Goal: Task Accomplishment & Management: Use online tool/utility

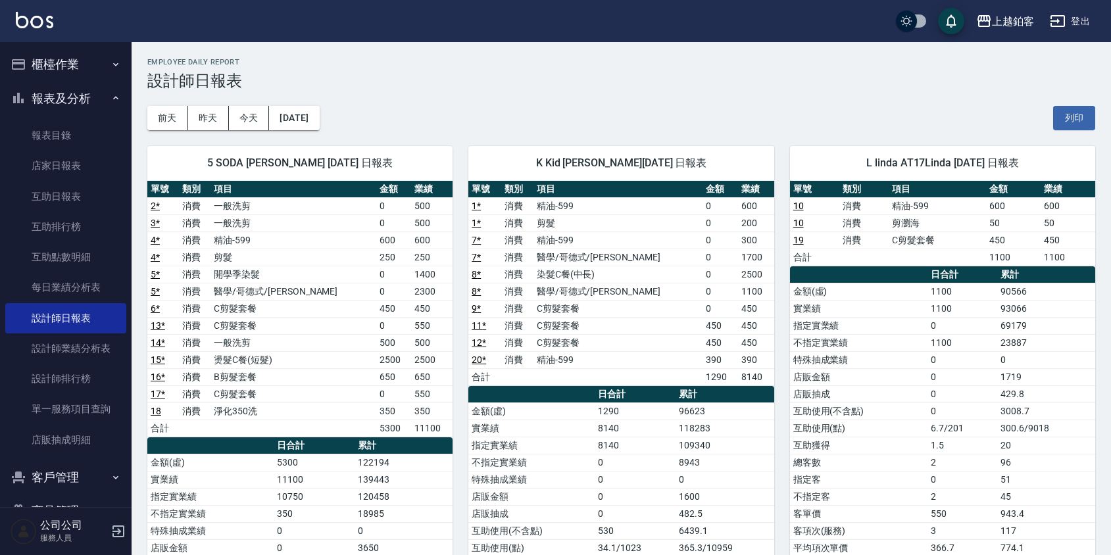
scroll to position [22, 0]
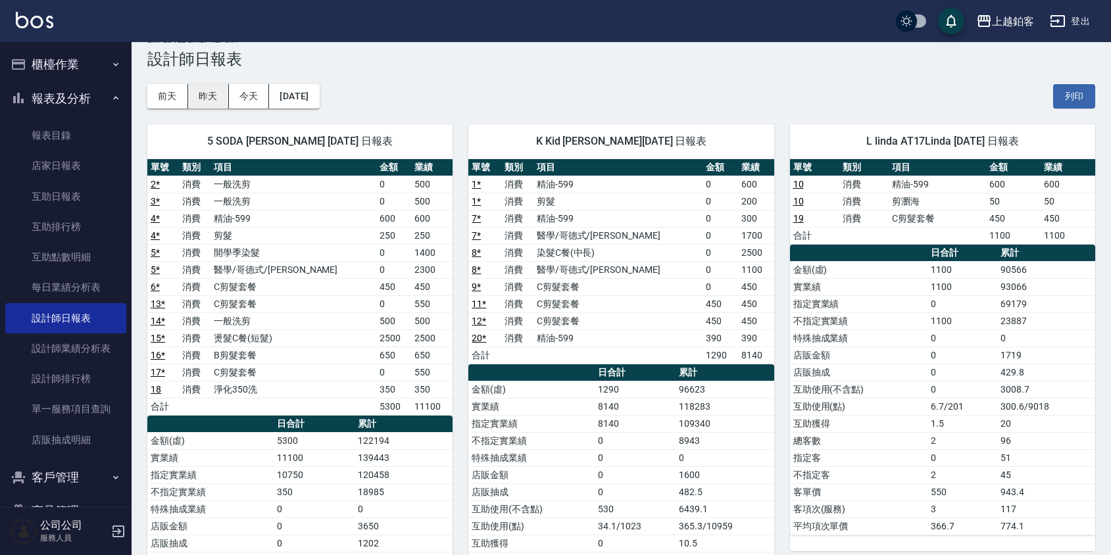
click at [218, 96] on button "昨天" at bounding box center [208, 96] width 41 height 24
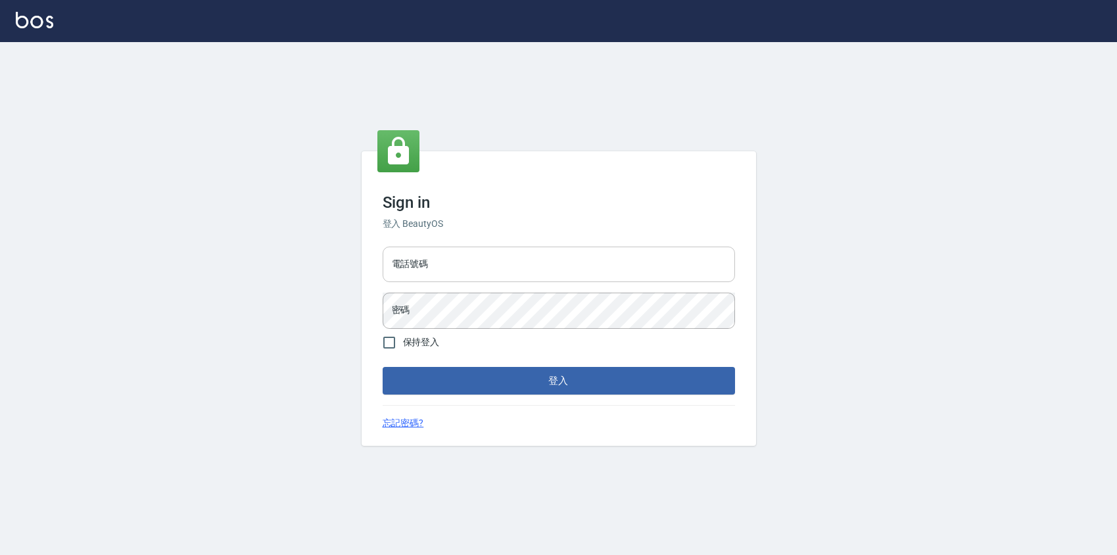
click at [527, 271] on input "電話號碼" at bounding box center [559, 265] width 353 height 36
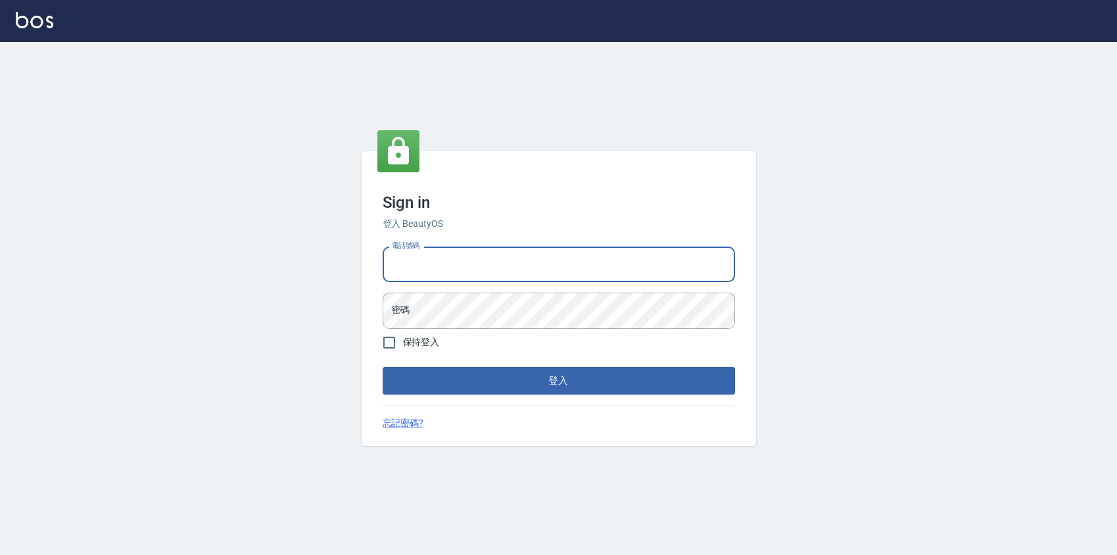
type input "0424526080"
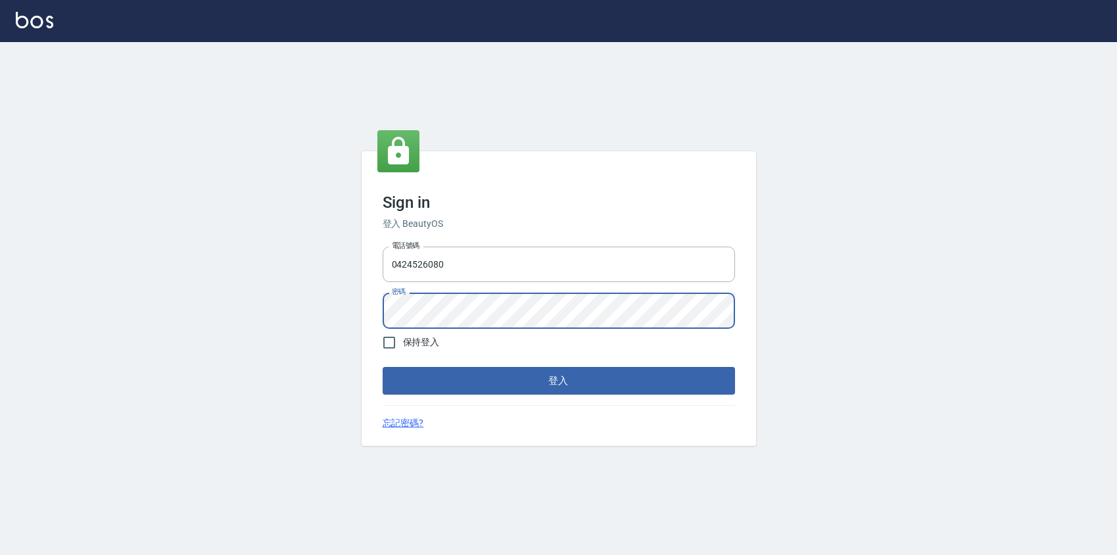
click at [383, 367] on button "登入" at bounding box center [559, 381] width 353 height 28
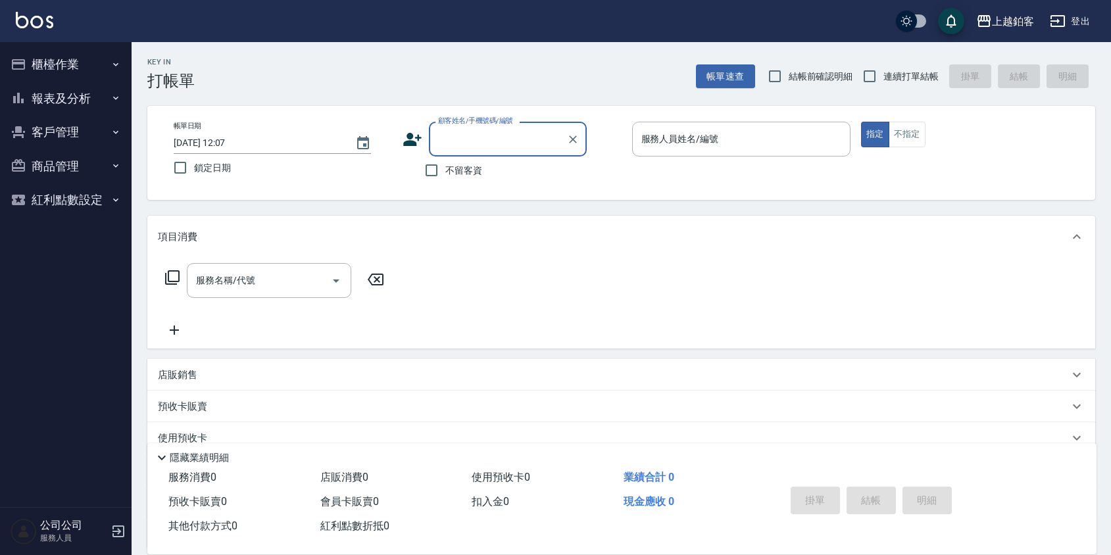
click at [66, 89] on button "報表及分析" at bounding box center [65, 99] width 121 height 34
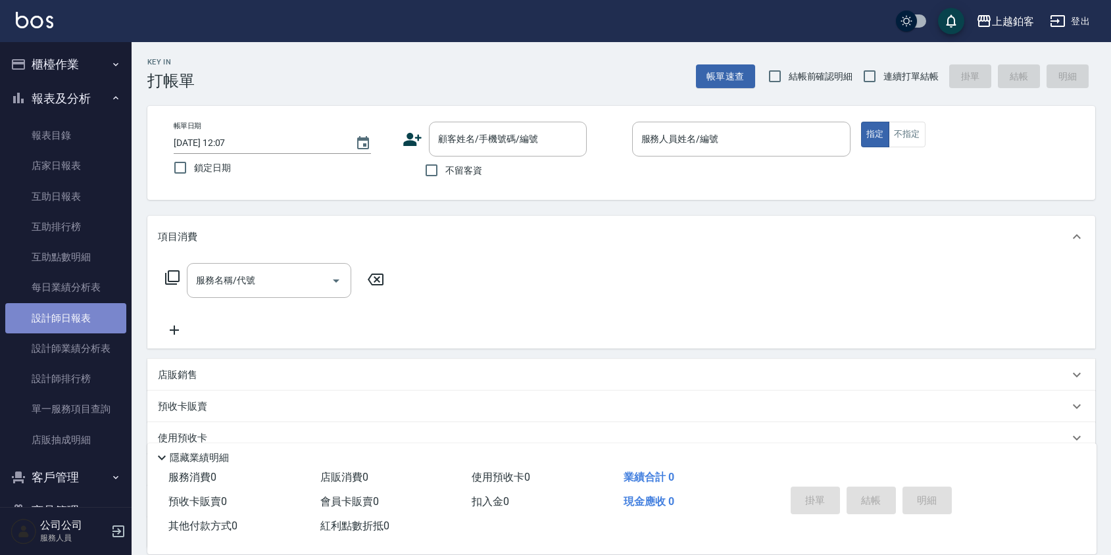
click at [71, 328] on link "設計師日報表" at bounding box center [65, 318] width 121 height 30
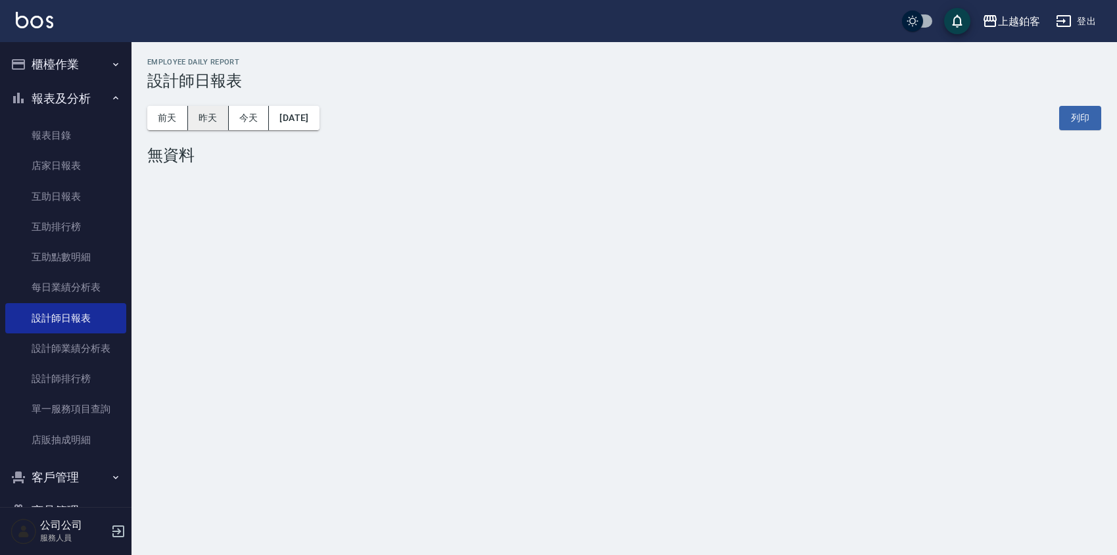
click at [193, 118] on button "昨天" at bounding box center [208, 118] width 41 height 24
click at [165, 120] on button "前天" at bounding box center [167, 118] width 41 height 24
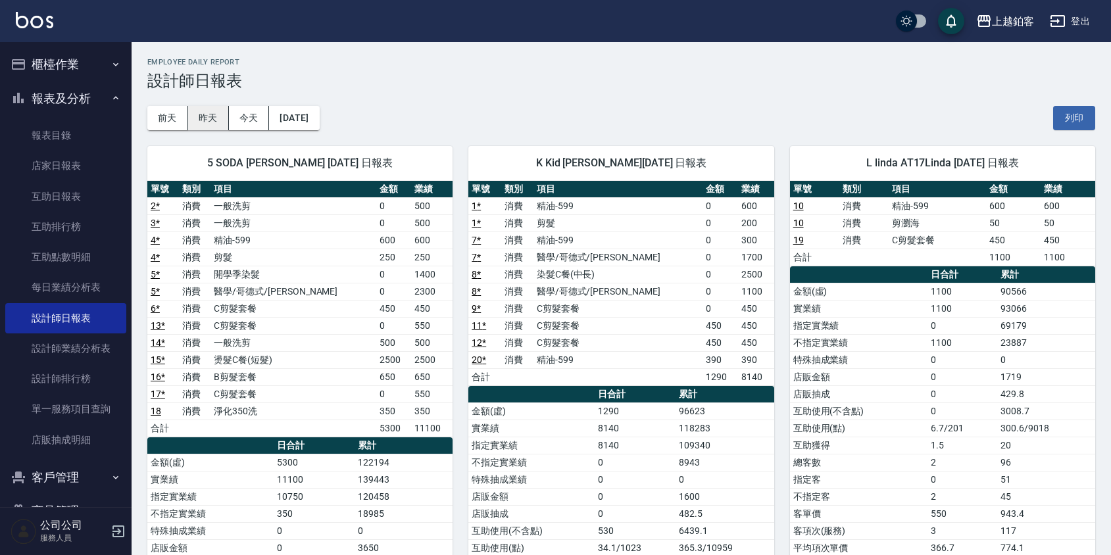
click at [208, 120] on button "昨天" at bounding box center [208, 118] width 41 height 24
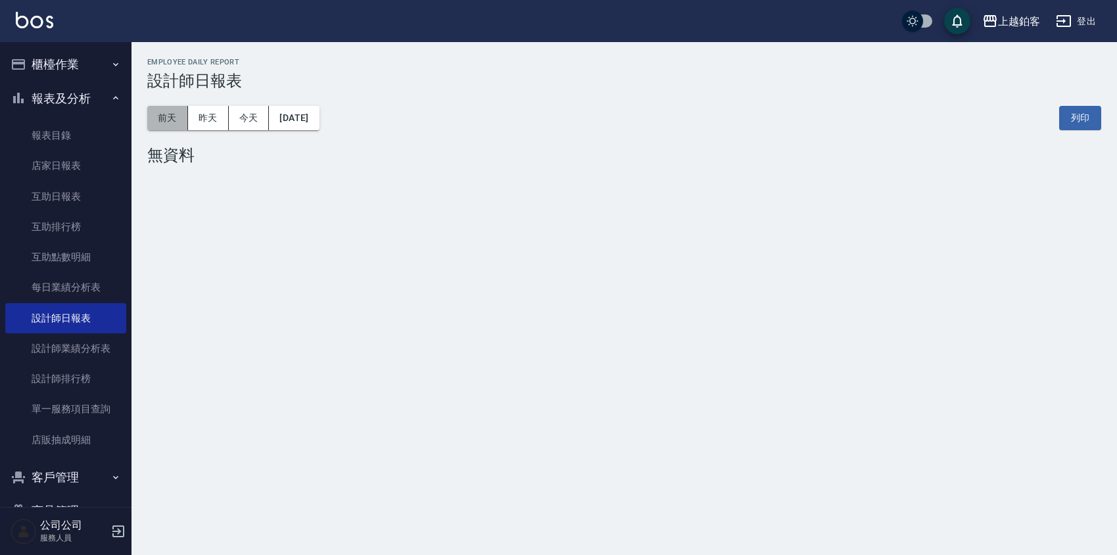
click at [170, 118] on button "前天" at bounding box center [167, 118] width 41 height 24
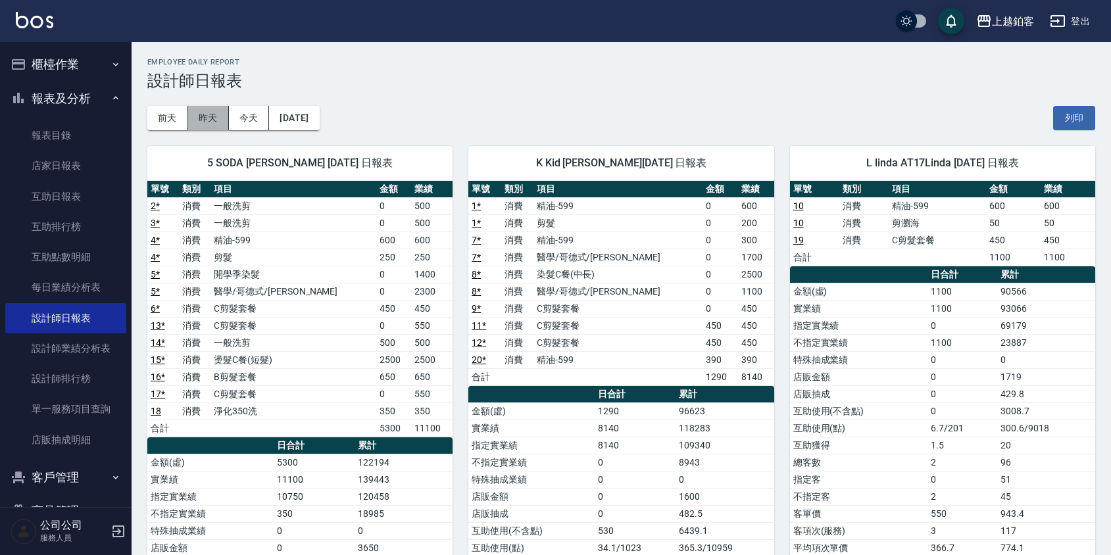
click at [203, 115] on button "昨天" at bounding box center [208, 118] width 41 height 24
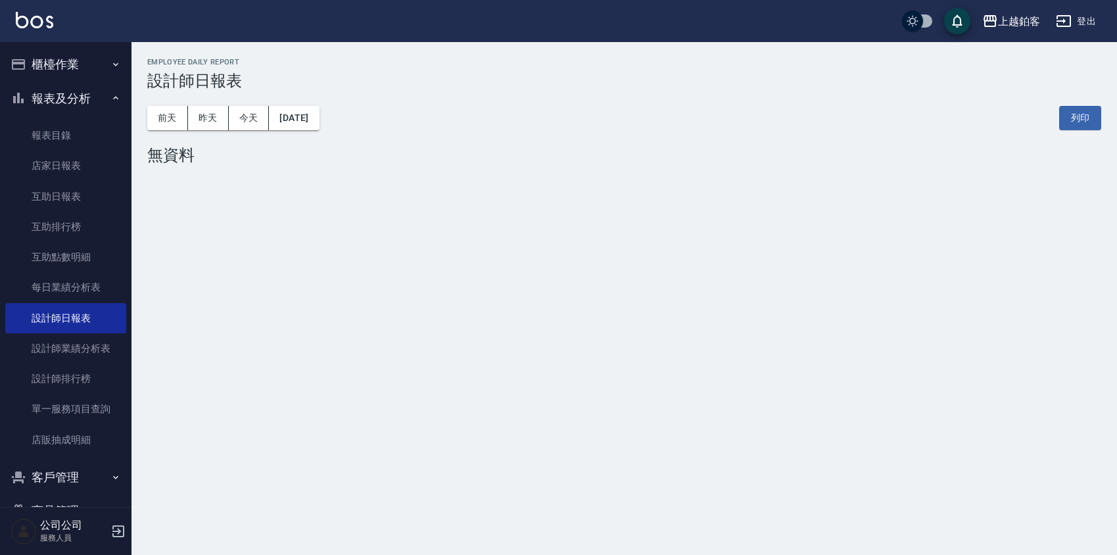
click at [41, 66] on button "櫃檯作業" at bounding box center [65, 64] width 121 height 34
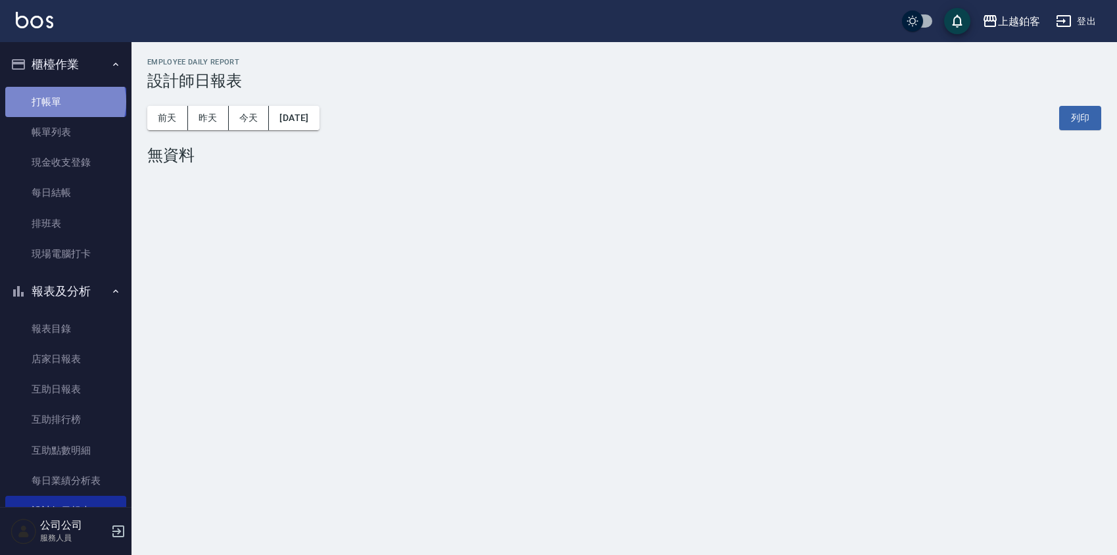
click at [64, 101] on link "打帳單" at bounding box center [65, 102] width 121 height 30
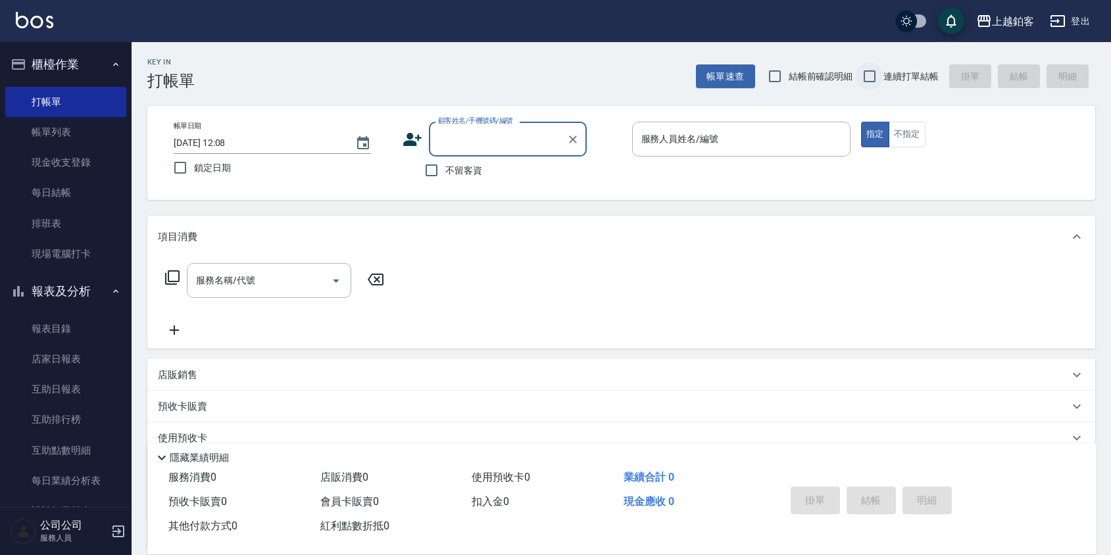
click at [871, 72] on input "連續打單結帳" at bounding box center [870, 76] width 28 height 28
checkbox input "true"
click at [207, 172] on span "鎖定日期" at bounding box center [212, 168] width 37 height 14
click at [194, 172] on input "鎖定日期" at bounding box center [180, 168] width 28 height 28
click at [168, 174] on input "鎖定日期" at bounding box center [180, 168] width 28 height 28
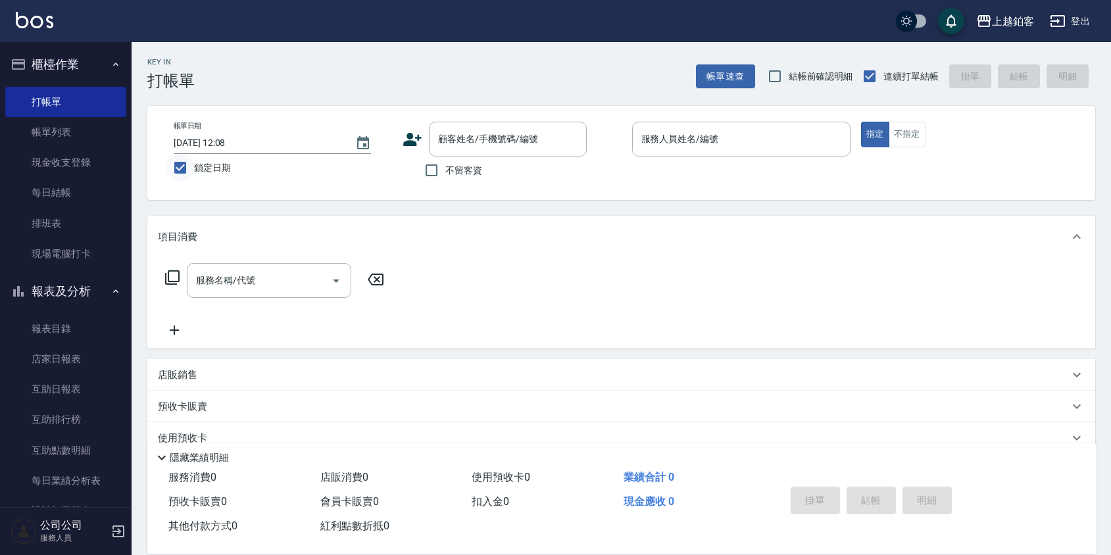
checkbox input "false"
click at [235, 137] on input "[DATE] 12:08" at bounding box center [258, 143] width 168 height 22
click at [263, 139] on input "[DATE] 12:08" at bounding box center [258, 143] width 168 height 22
click at [364, 144] on icon "Choose date, selected date is 2025-08-26" at bounding box center [363, 142] width 12 height 13
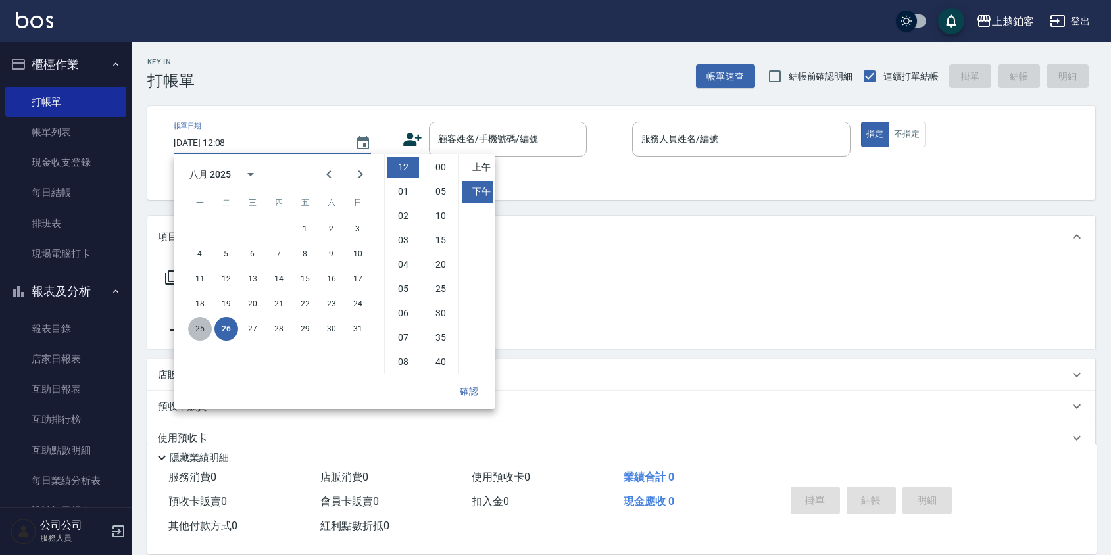
click at [194, 334] on button "25" at bounding box center [200, 329] width 24 height 24
type input "[DATE] 12:08"
click at [299, 119] on div "帳單日期 [DATE] 12:08 鎖定日期 顧客姓名/手機號碼/編號 顧客姓名/手機號碼/編號 不留客資 服務人員姓名/編號 服務人員姓名/編號 指定 不指定" at bounding box center [621, 153] width 948 height 94
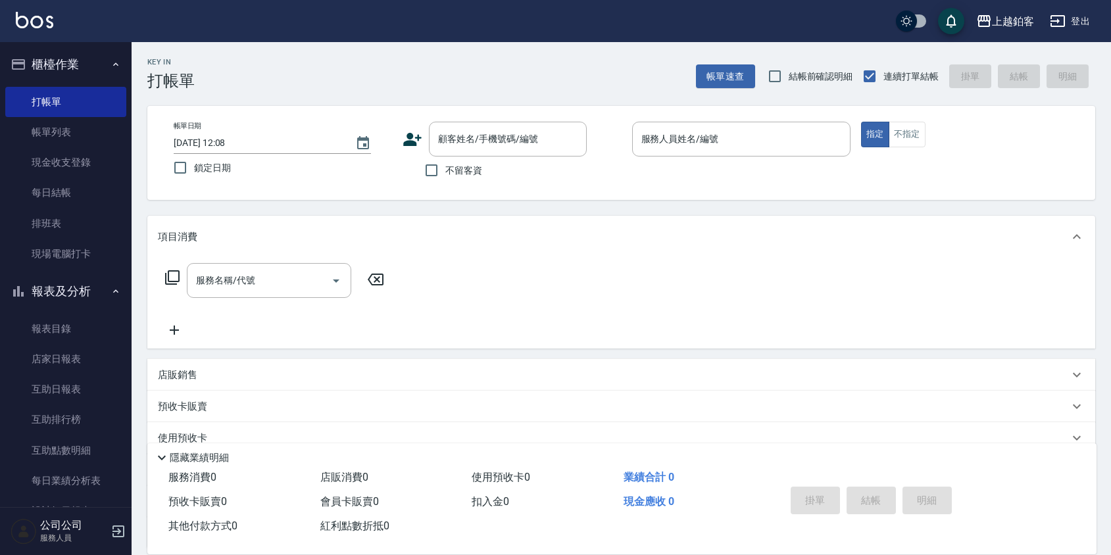
click at [214, 170] on span "鎖定日期" at bounding box center [212, 168] width 37 height 14
click at [194, 170] on input "鎖定日期" at bounding box center [180, 168] width 28 height 28
checkbox input "true"
click at [461, 174] on span "不留客資" at bounding box center [463, 171] width 37 height 14
click at [445, 174] on input "不留客資" at bounding box center [432, 171] width 28 height 28
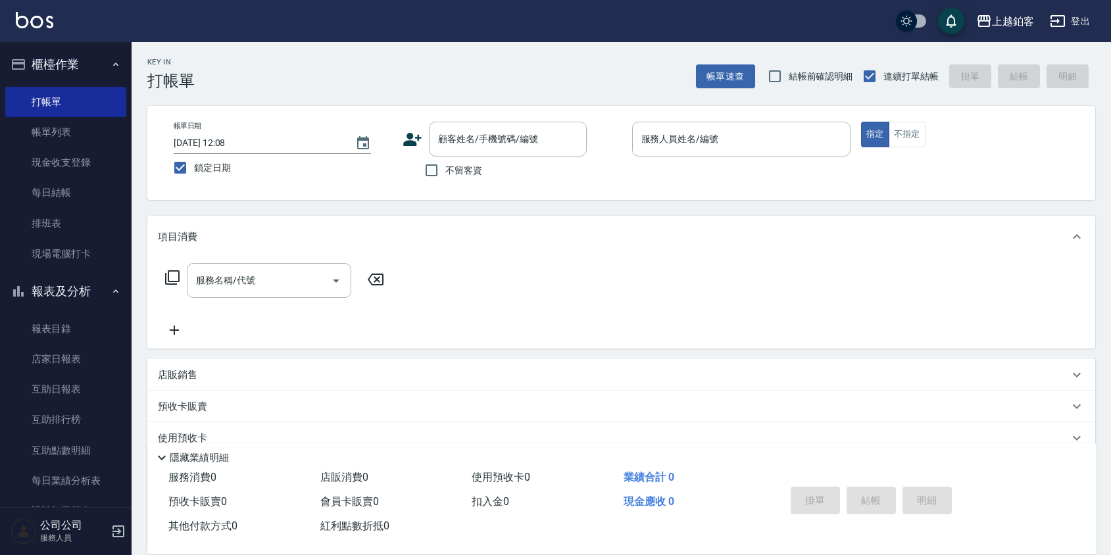
checkbox input "true"
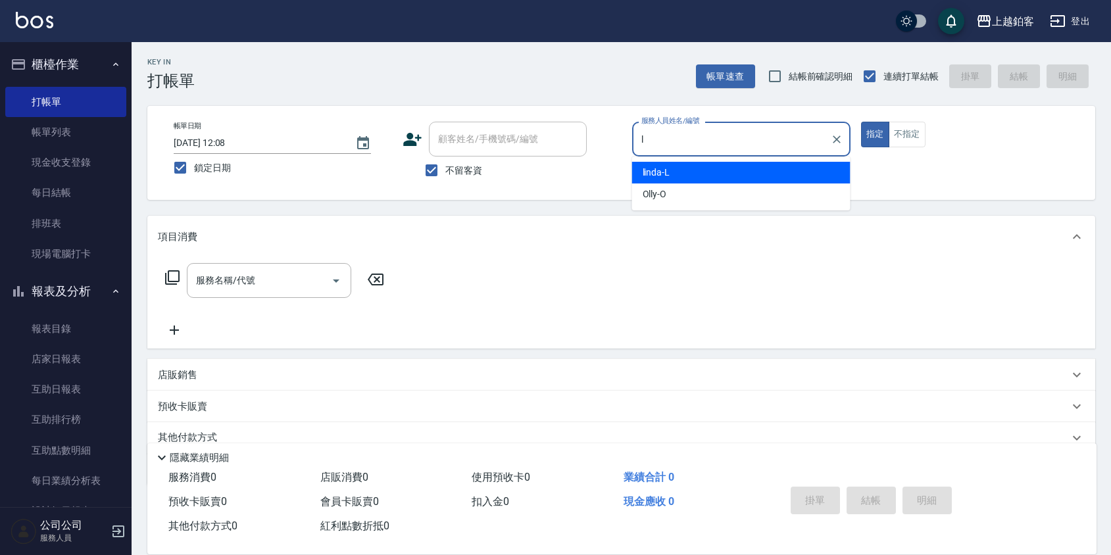
type input "linda-L"
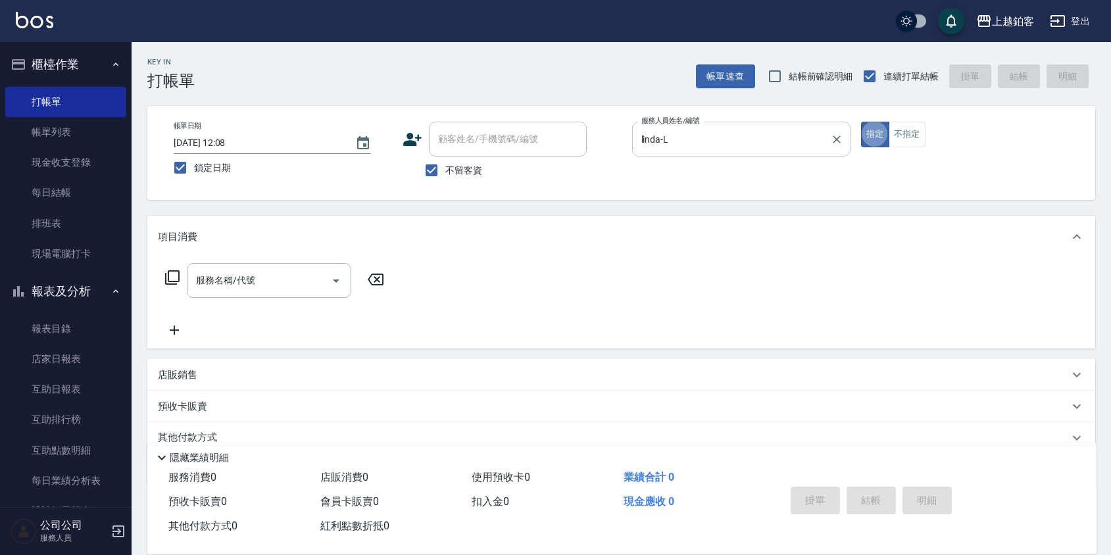
type button "true"
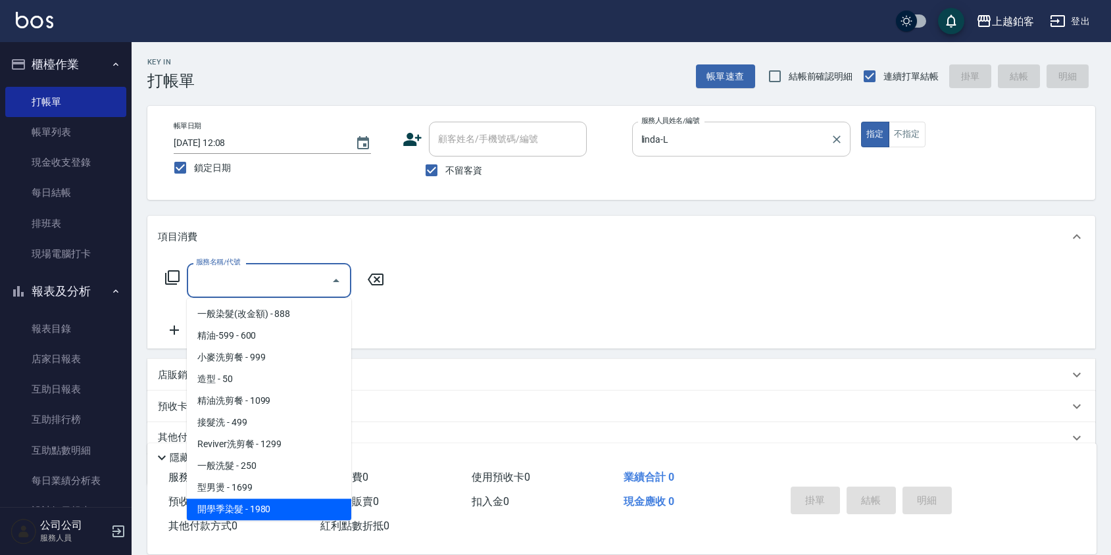
scroll to position [326, 0]
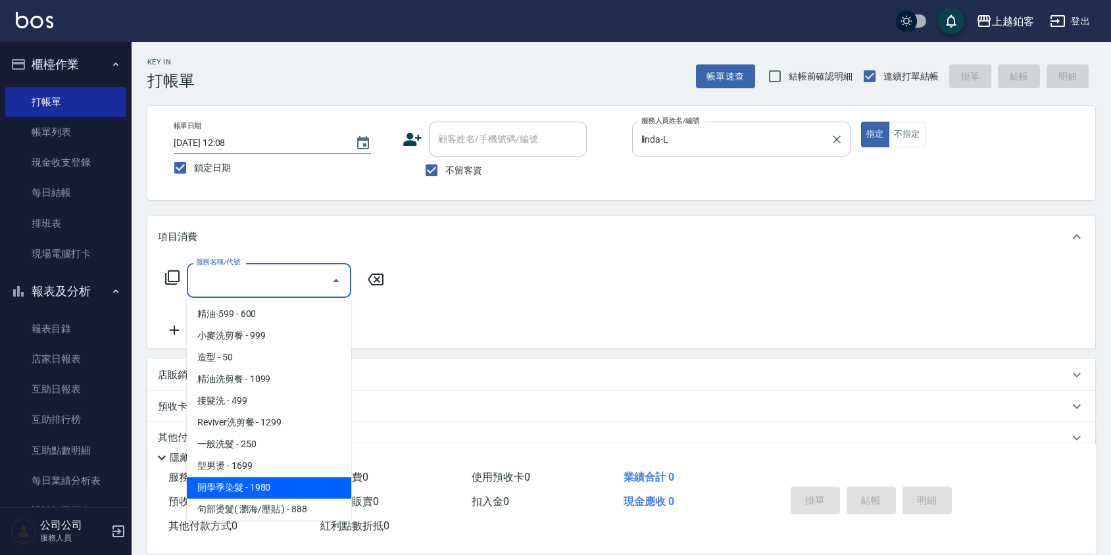
type input "開學季染髮(1980)"
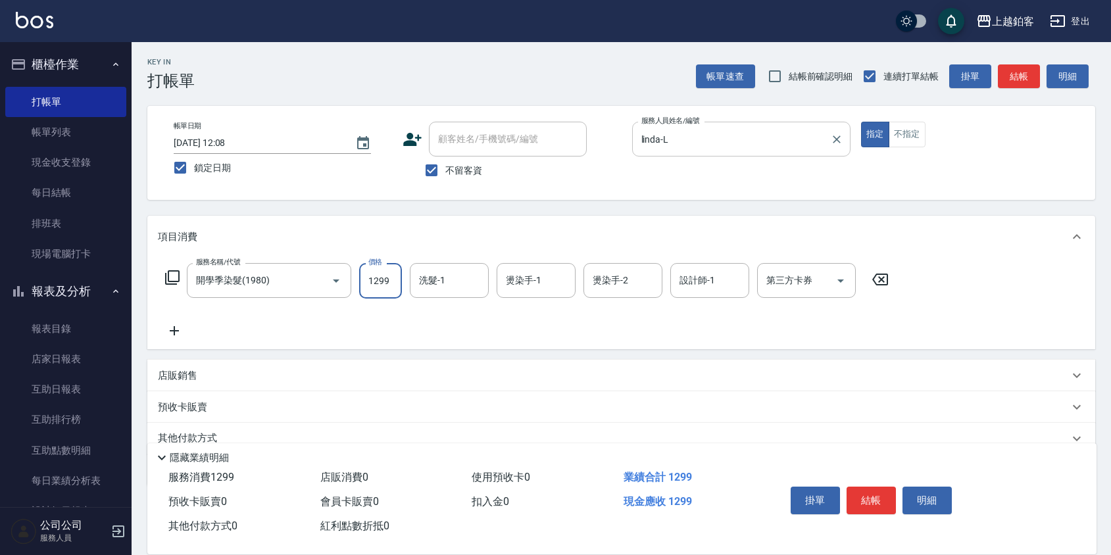
type input "1299"
type input "linda-L"
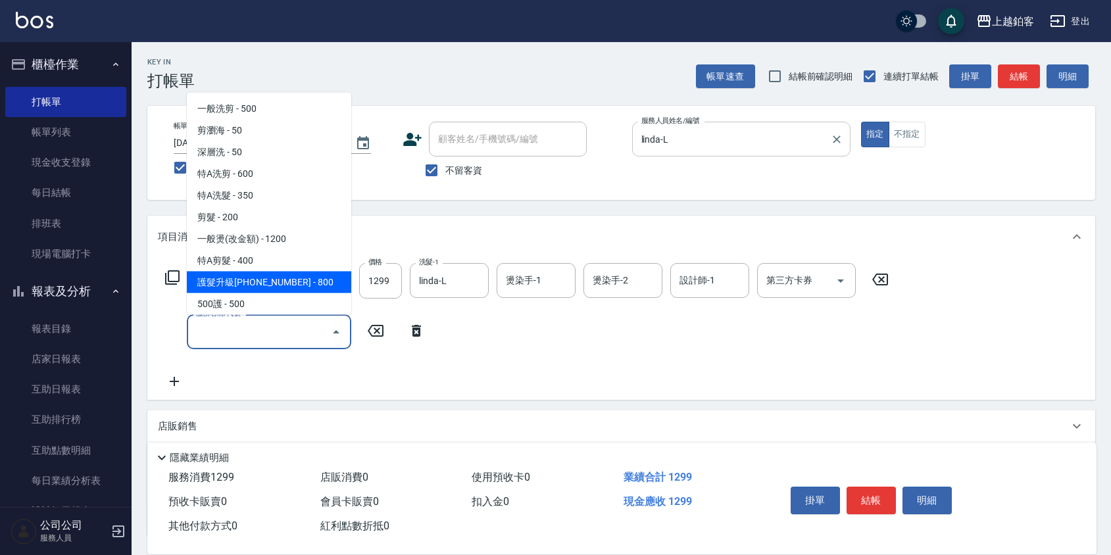
scroll to position [22, 0]
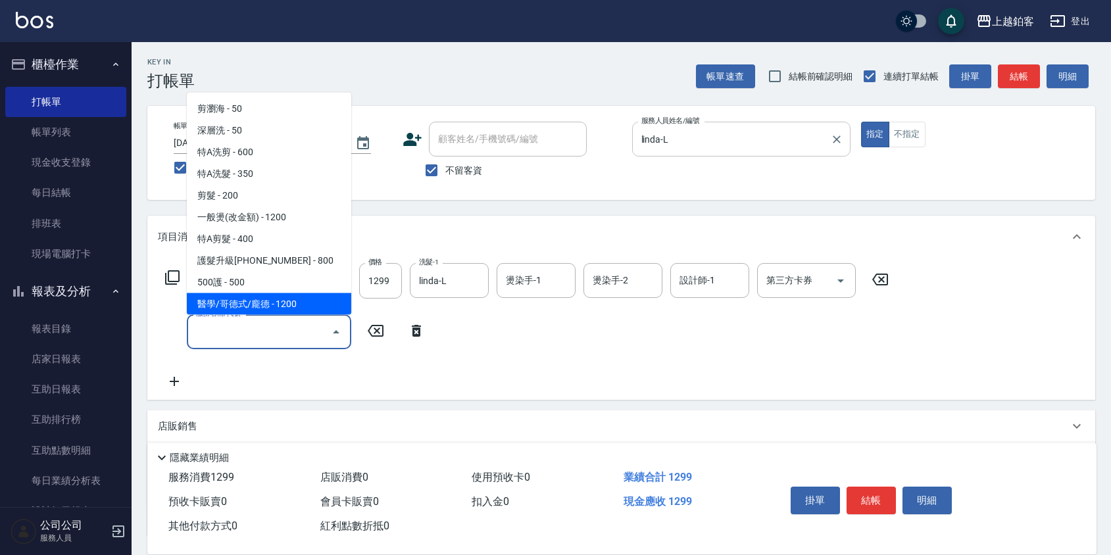
type input "醫學/哥德式/龐德(417)"
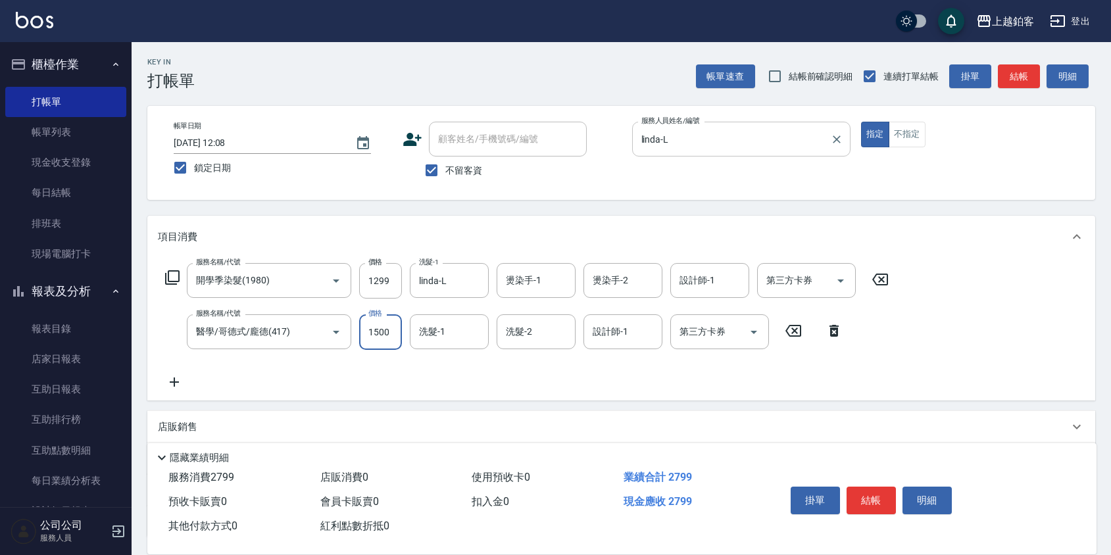
type input "1500"
type input "哲南-44"
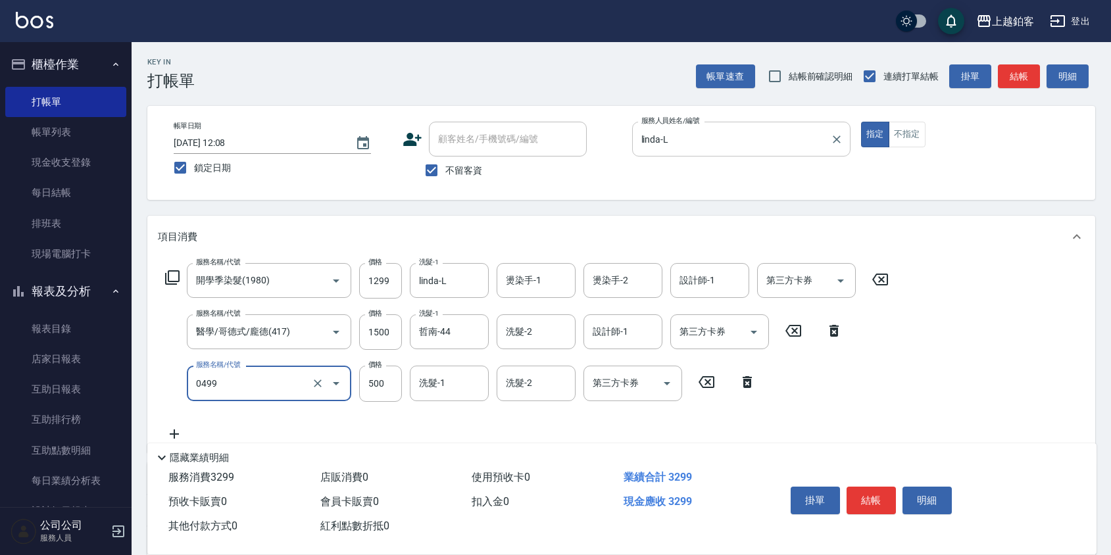
type input "去角質-499(0499)"
type input "300"
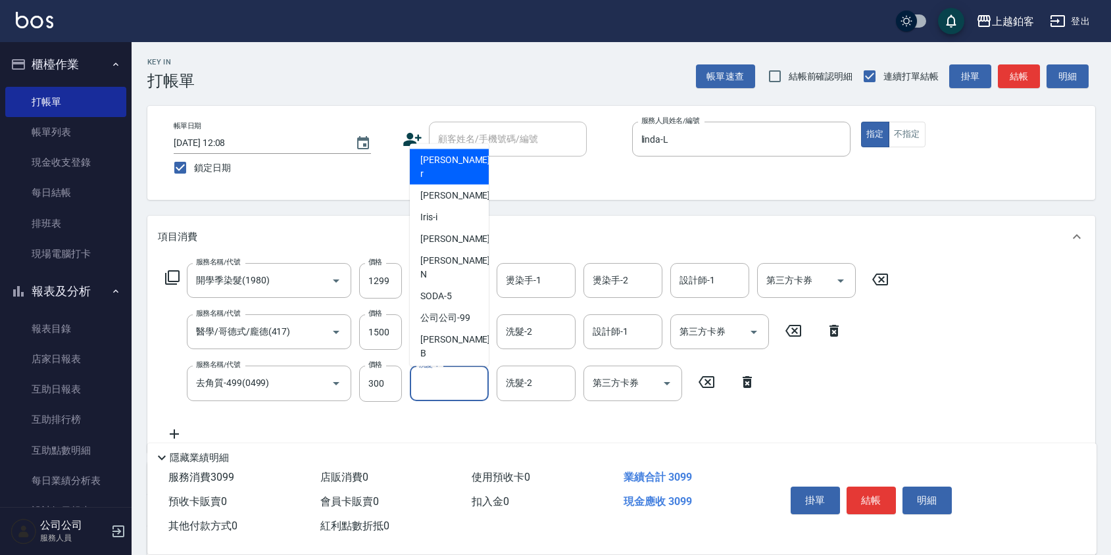
click at [451, 394] on input "洗髮-1" at bounding box center [449, 383] width 67 height 23
click at [812, 378] on div "服務名稱/代號 開學季染髮(1980) 服務名稱/代號 價格 1299 價格 洗髮-1 linda-L 洗髮-1 燙染手-1 燙染手-1 燙染手-2 燙染手-…" at bounding box center [527, 352] width 739 height 178
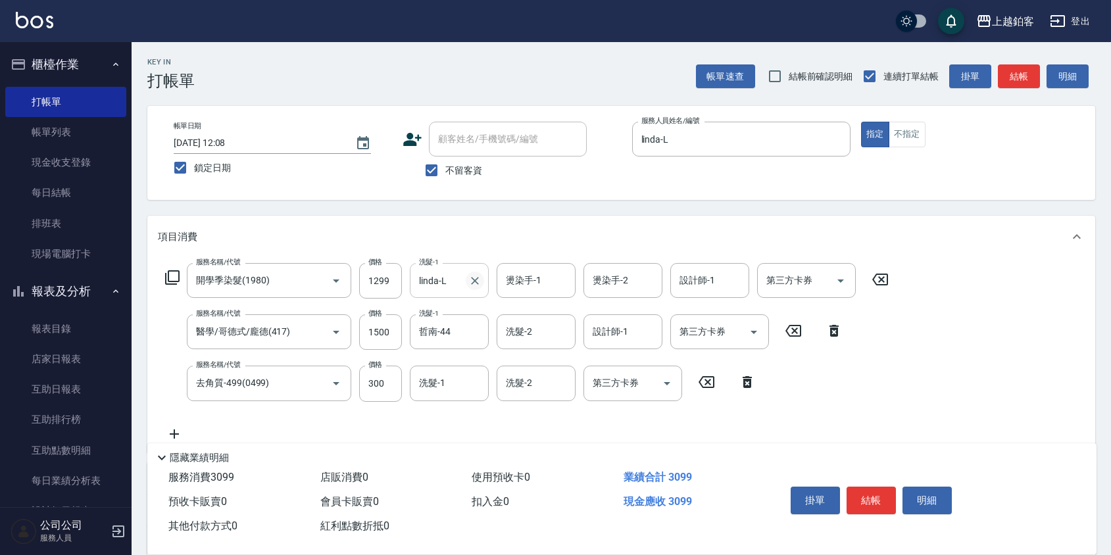
click at [476, 280] on icon "Clear" at bounding box center [475, 281] width 8 height 8
click at [873, 505] on button "結帳" at bounding box center [870, 501] width 49 height 28
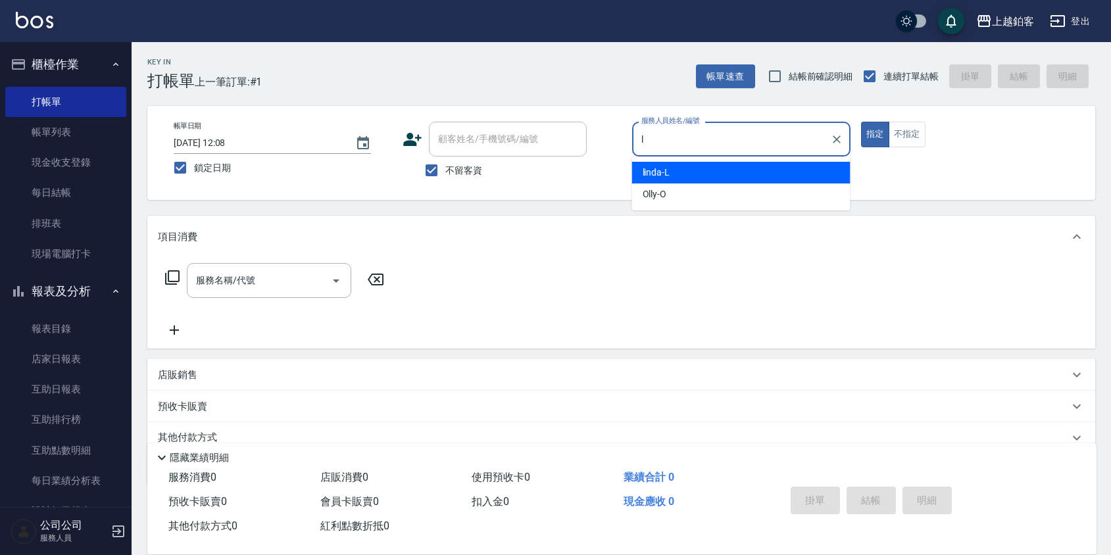
type input "linda-L"
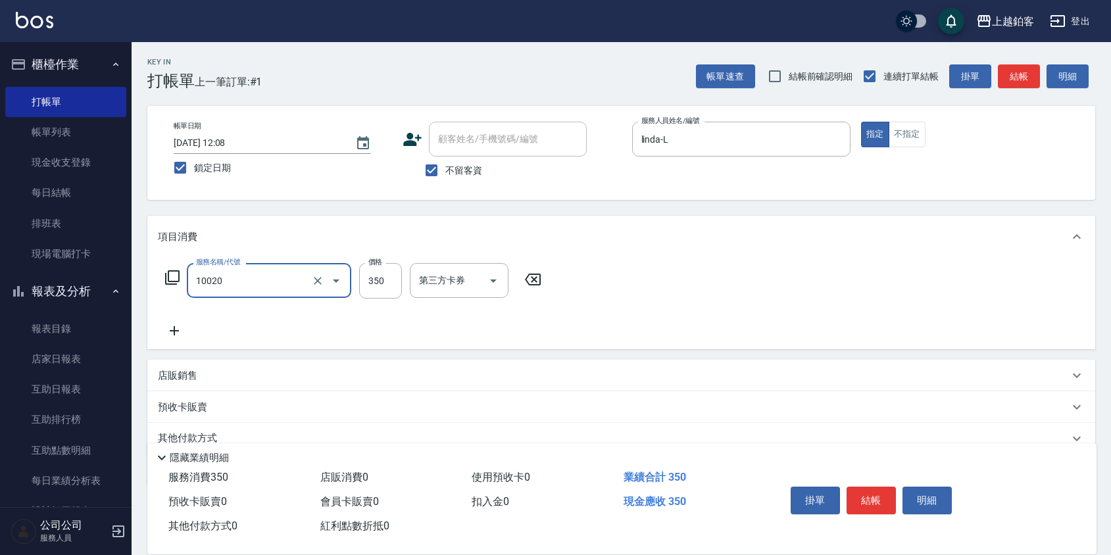
type input "淨化350洗(10020)"
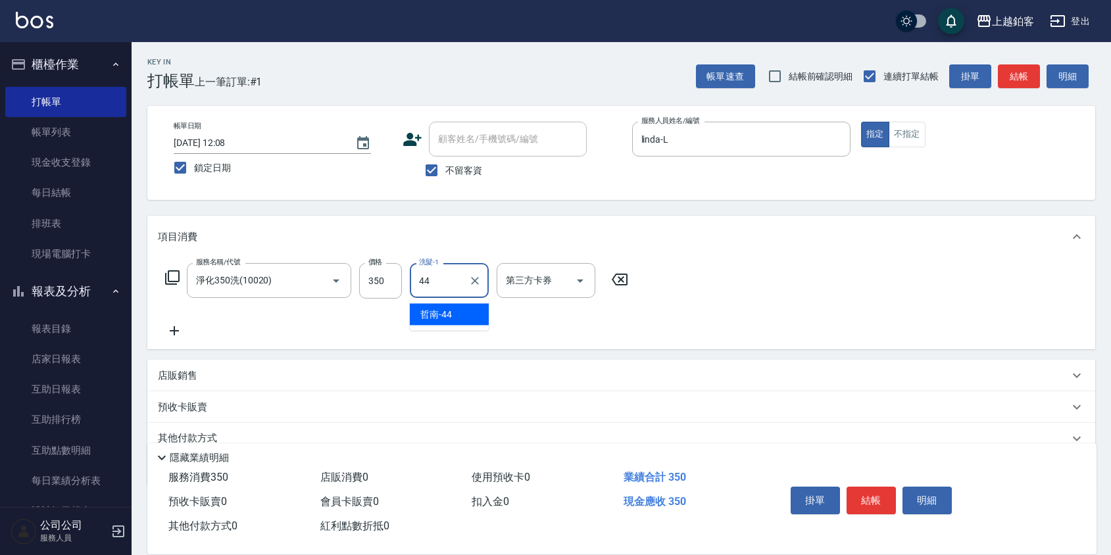
type input "哲南-44"
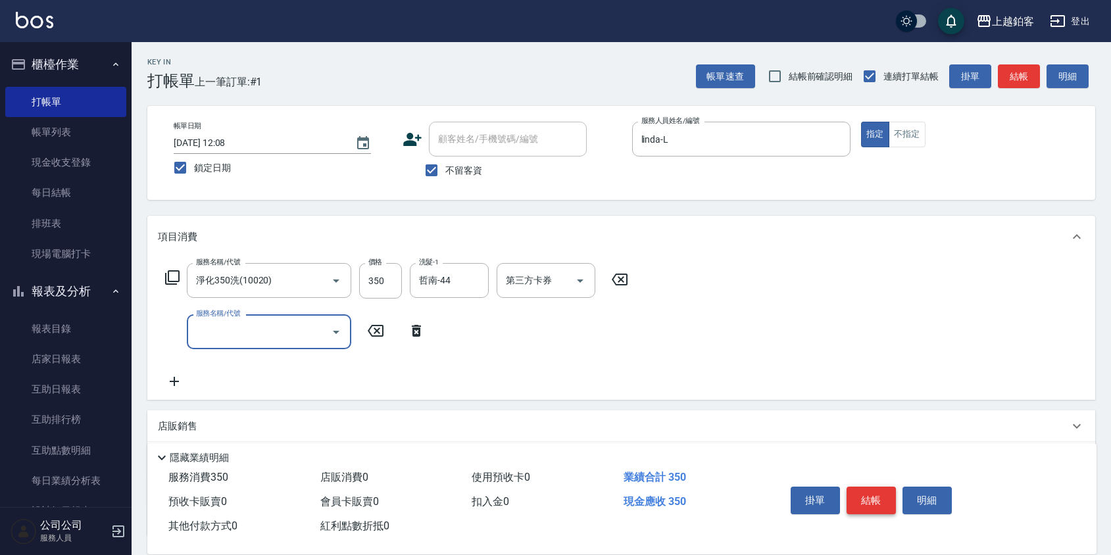
click at [872, 508] on button "結帳" at bounding box center [870, 501] width 49 height 28
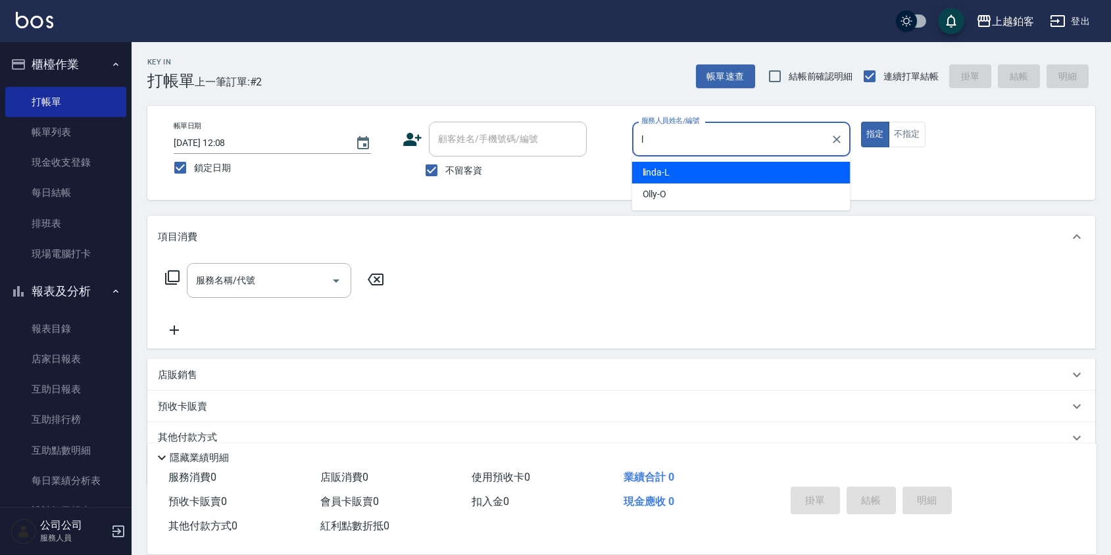
type input "linda-L"
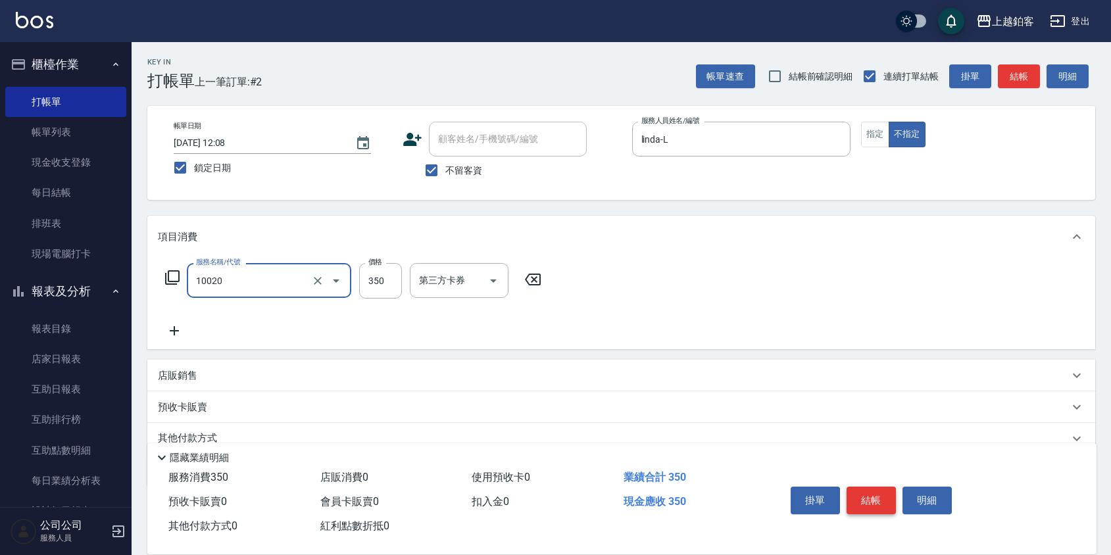
type input "淨化350洗(10020)"
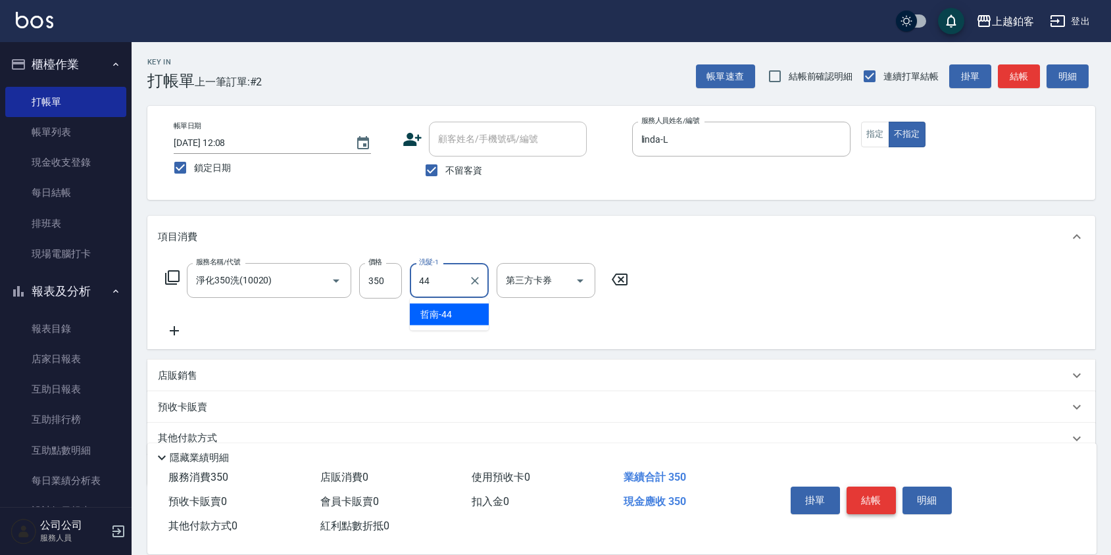
type input "哲南-44"
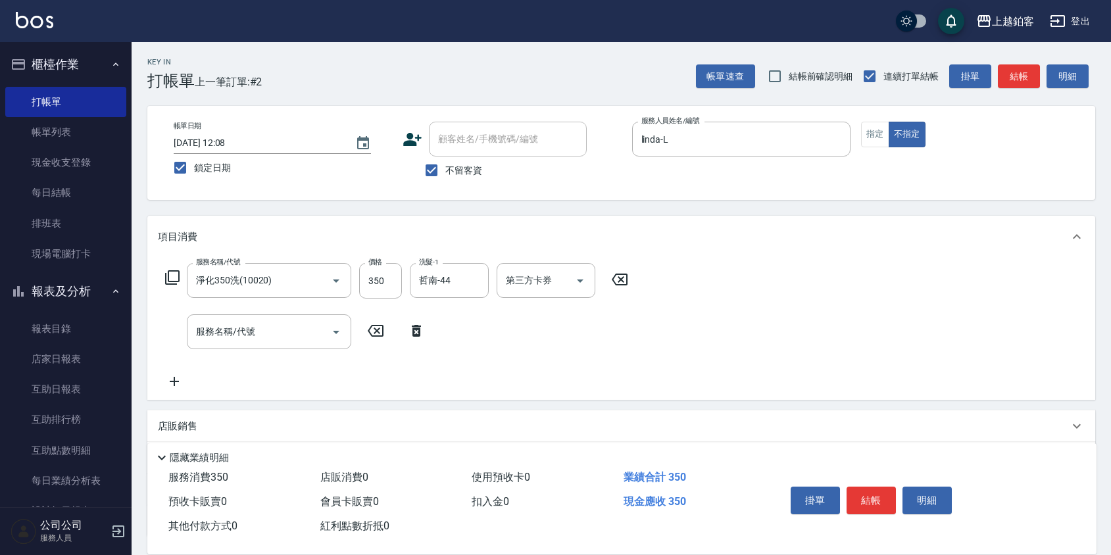
click at [871, 510] on div "掛單 結帳 明細" at bounding box center [871, 501] width 172 height 41
click at [877, 501] on button "結帳" at bounding box center [870, 501] width 49 height 28
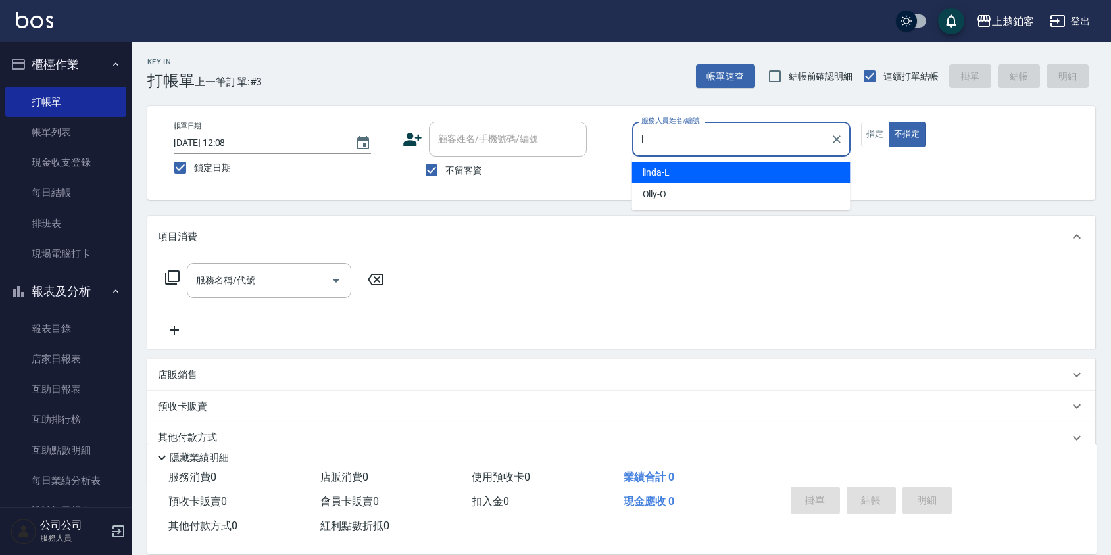
type input "linda-L"
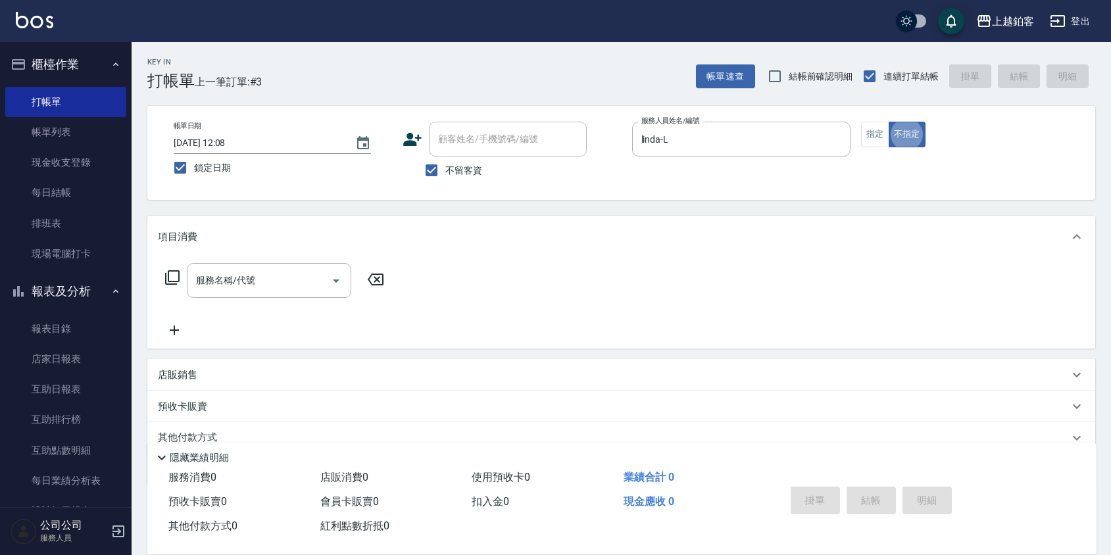
type button "false"
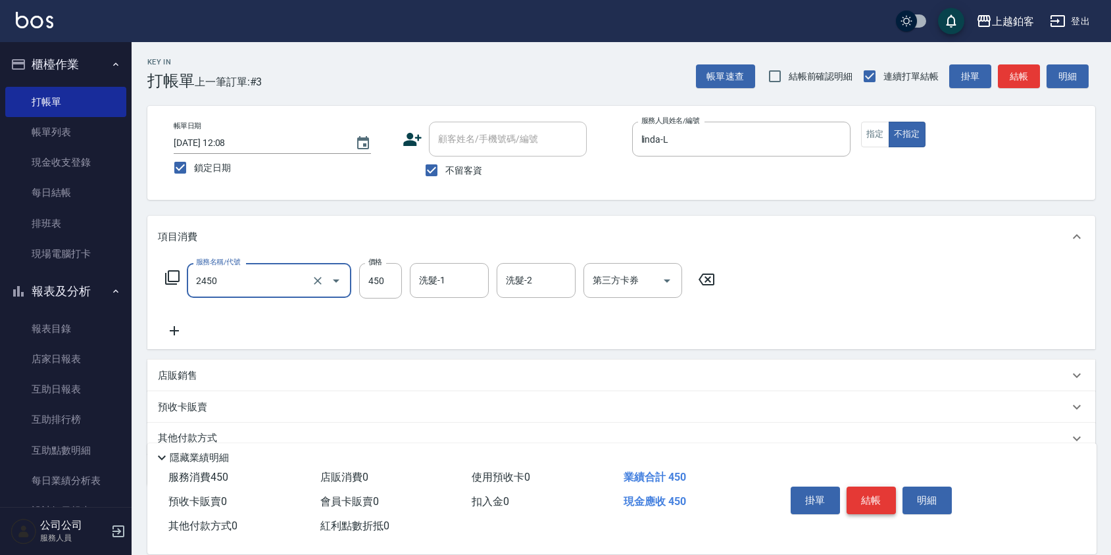
type input "C剪髮套餐(2450)"
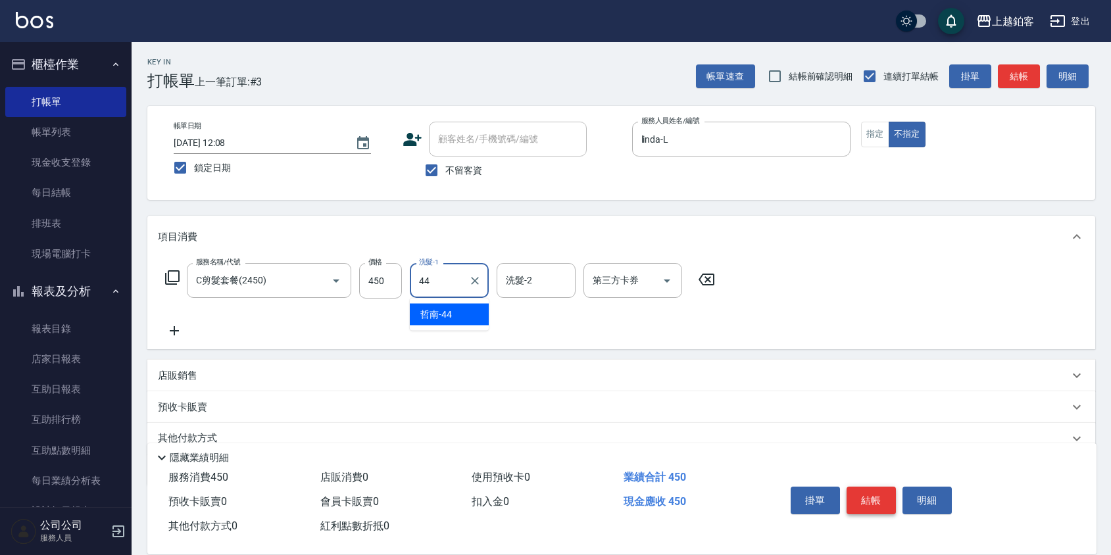
type input "哲南-44"
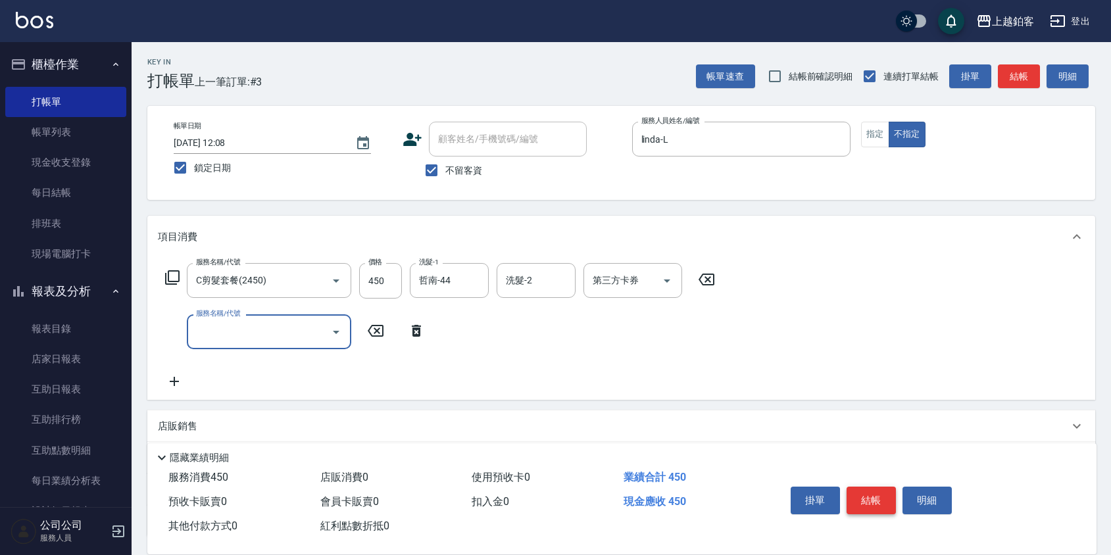
click at [879, 503] on button "結帳" at bounding box center [870, 501] width 49 height 28
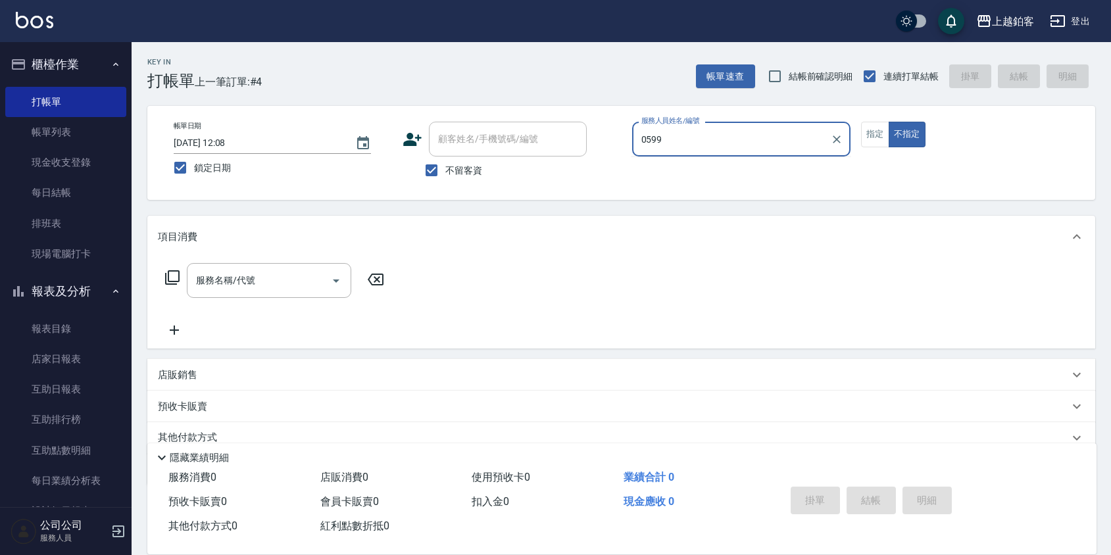
type input "0599"
click at [889, 122] on button "不指定" at bounding box center [907, 135] width 37 height 26
click at [693, 114] on div "帳單日期 [DATE] 12:08 鎖定日期 顧客姓名/手機號碼/編號 顧客姓名/手機號碼/編號 不留客資 服務人員姓名/編號 服務人員姓名/編號 指定 不指定" at bounding box center [621, 153] width 948 height 94
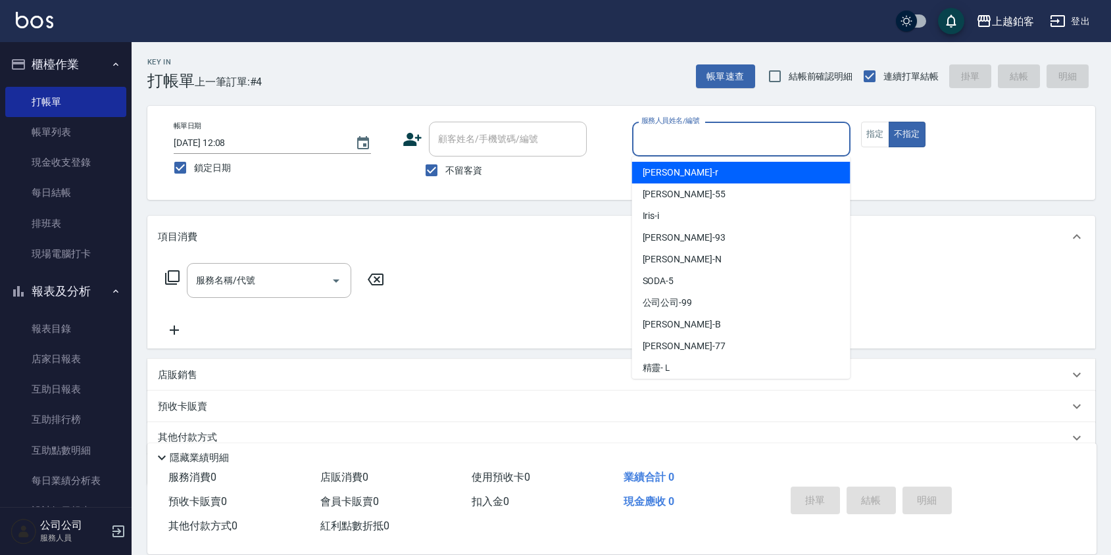
click at [694, 132] on div "服務人員姓名/編號 服務人員姓名/編號" at bounding box center [741, 139] width 218 height 35
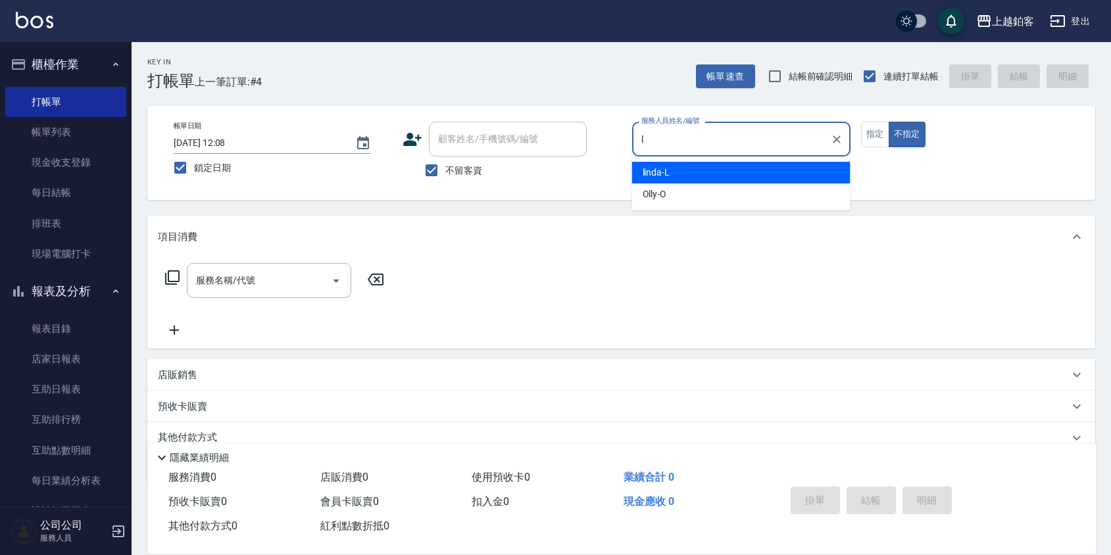
type input "linda-L"
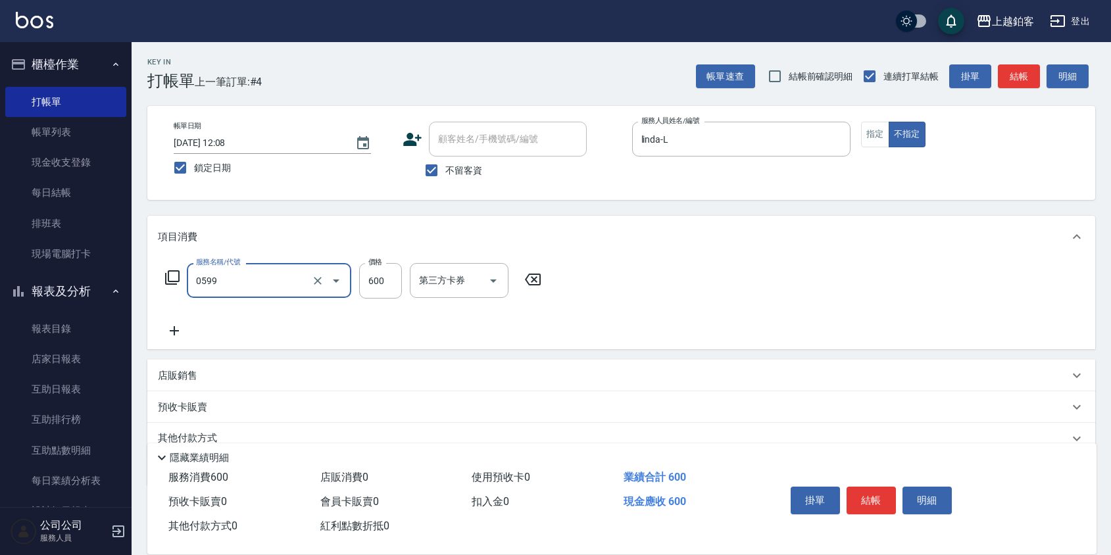
type input "精油-599(0599)"
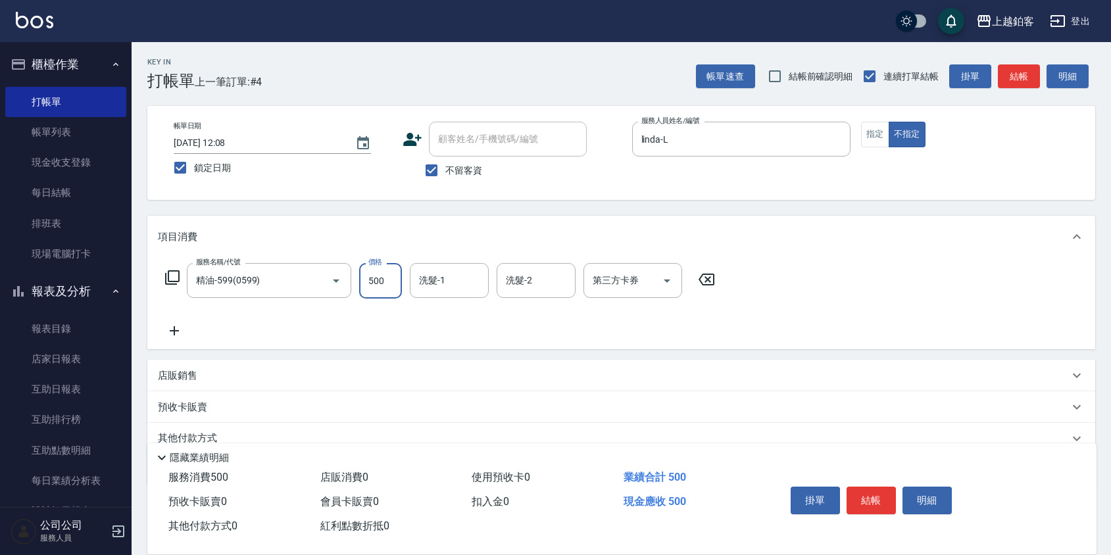
type input "500"
type input "哲南-44"
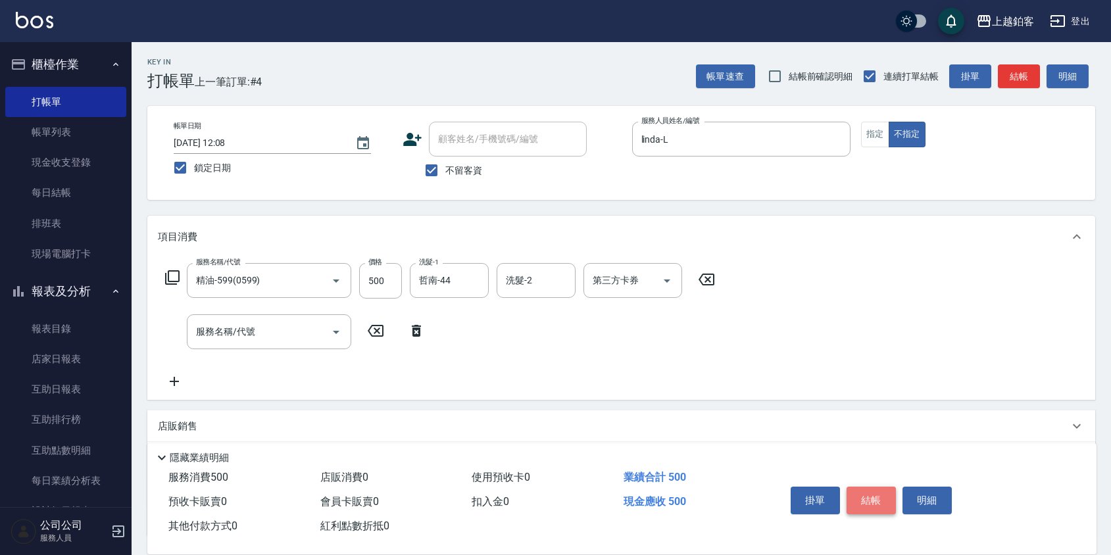
click at [868, 502] on button "結帳" at bounding box center [870, 501] width 49 height 28
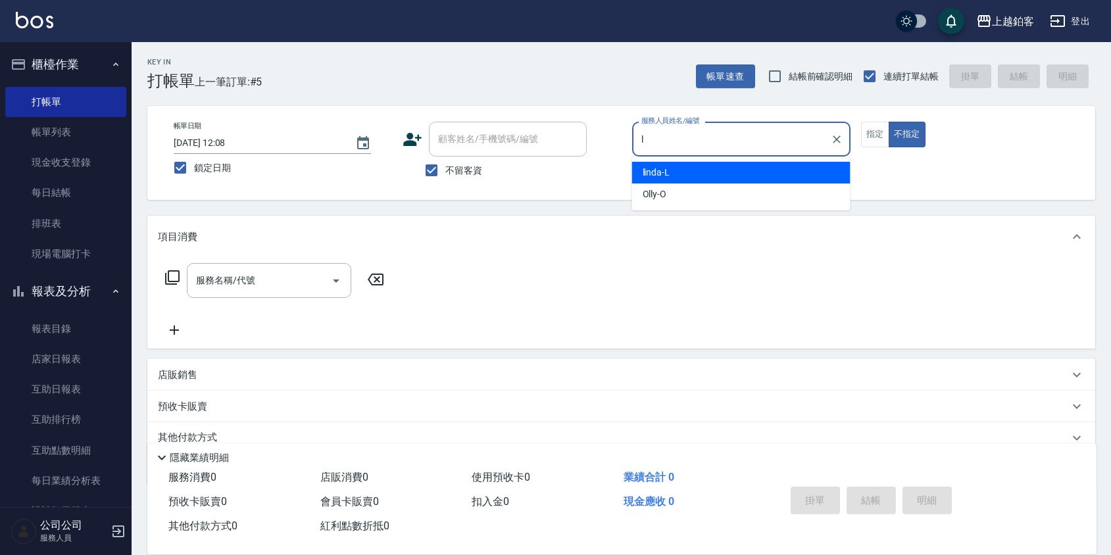
type input "linda-L"
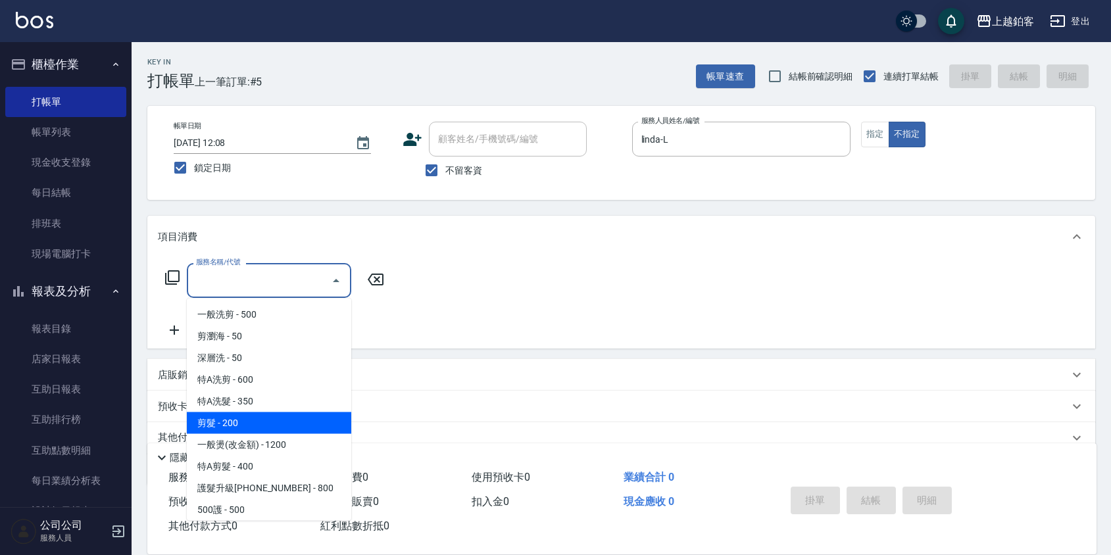
type input "剪髮(200)"
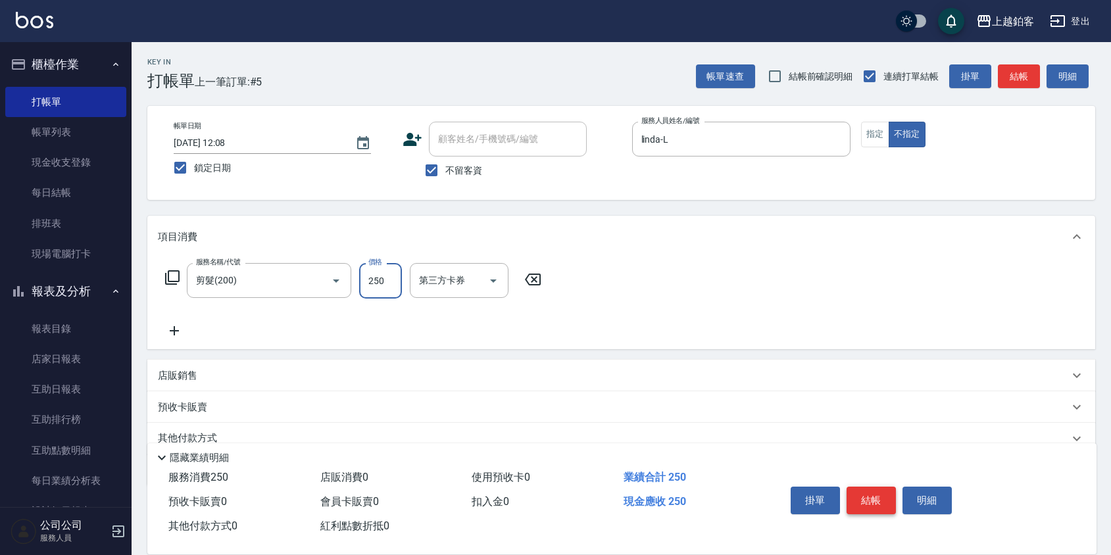
type input "250"
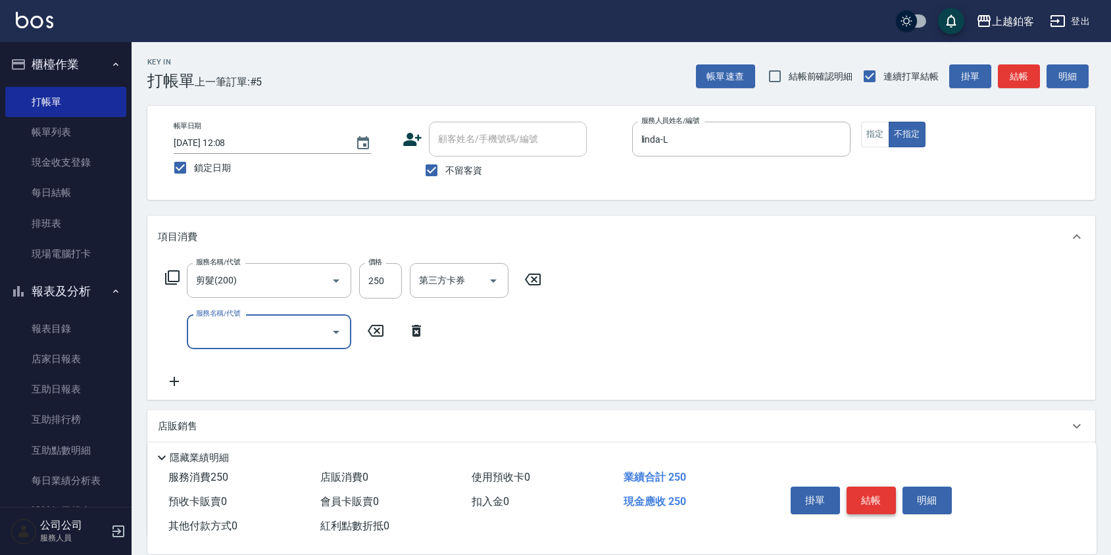
click at [870, 501] on button "結帳" at bounding box center [870, 501] width 49 height 28
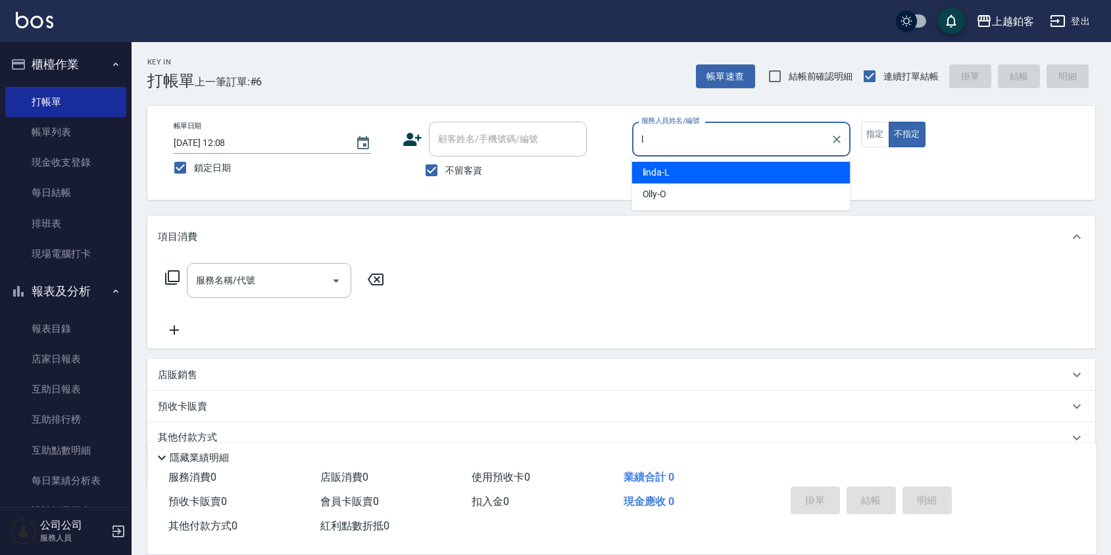
type input "linda-L"
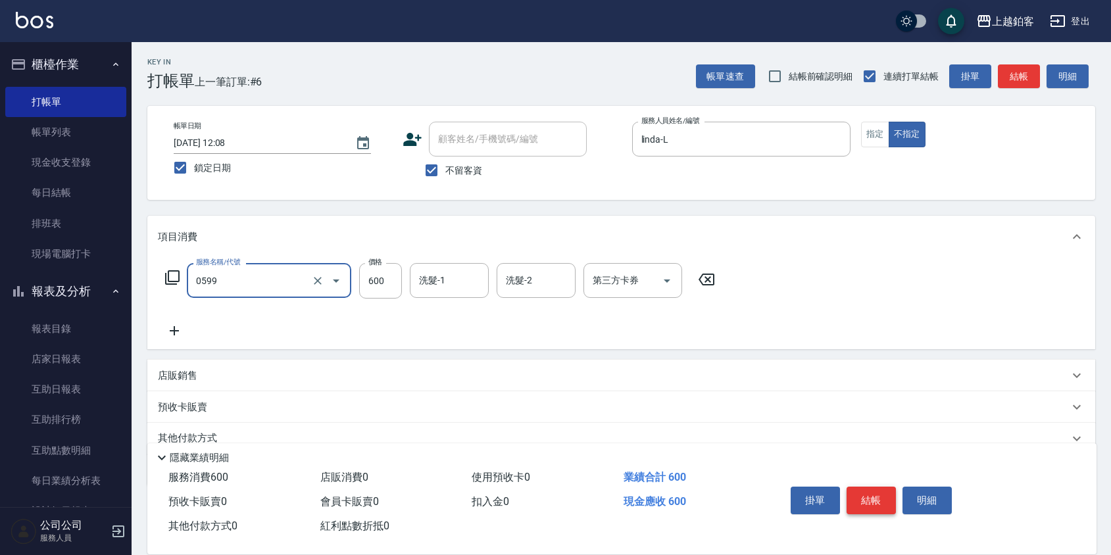
type input "精油-599(0599)"
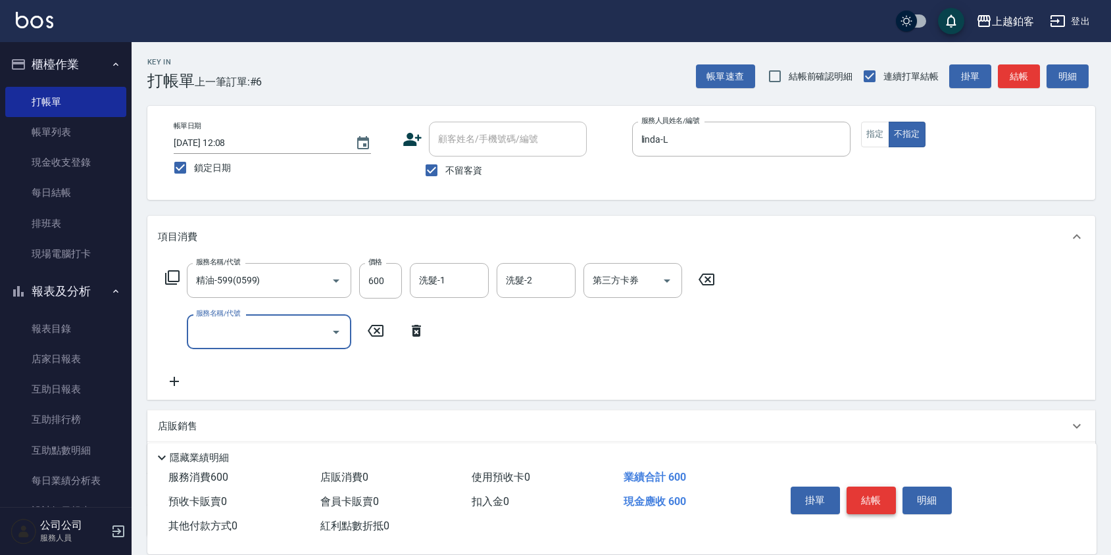
click at [868, 501] on button "結帳" at bounding box center [870, 501] width 49 height 28
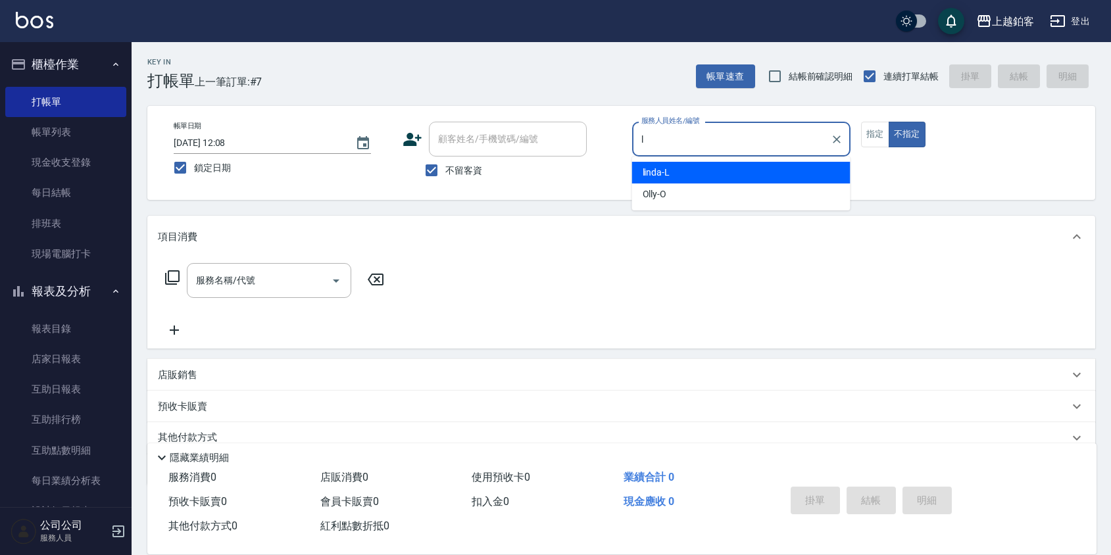
type input "linda-L"
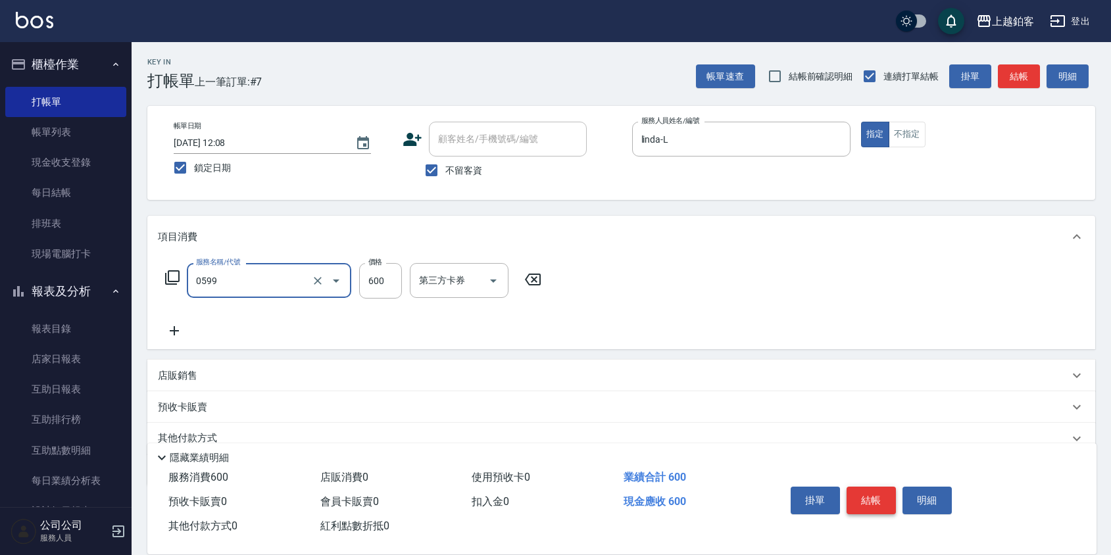
type input "精油-599(0599)"
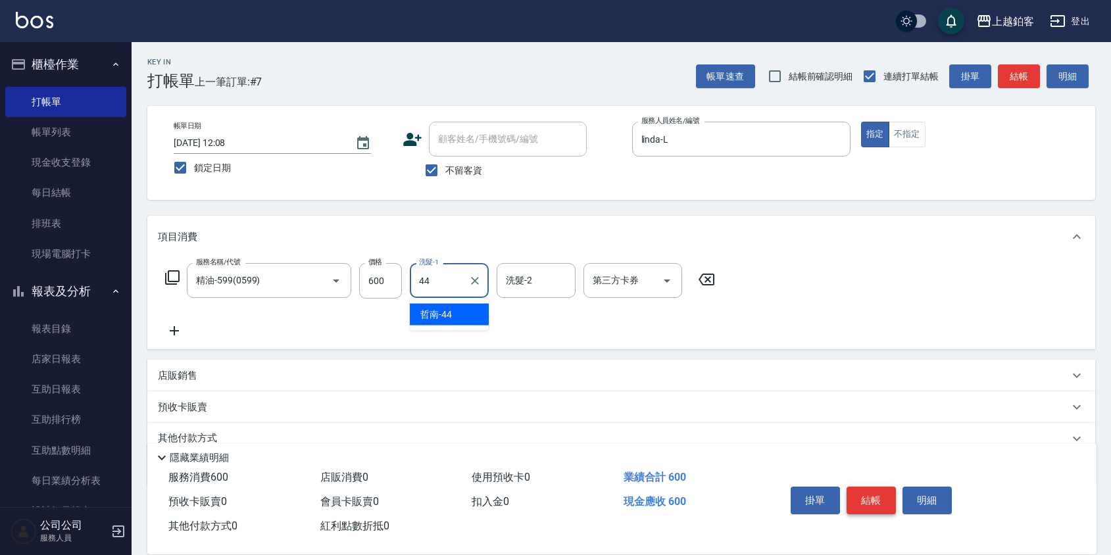
type input "哲南-44"
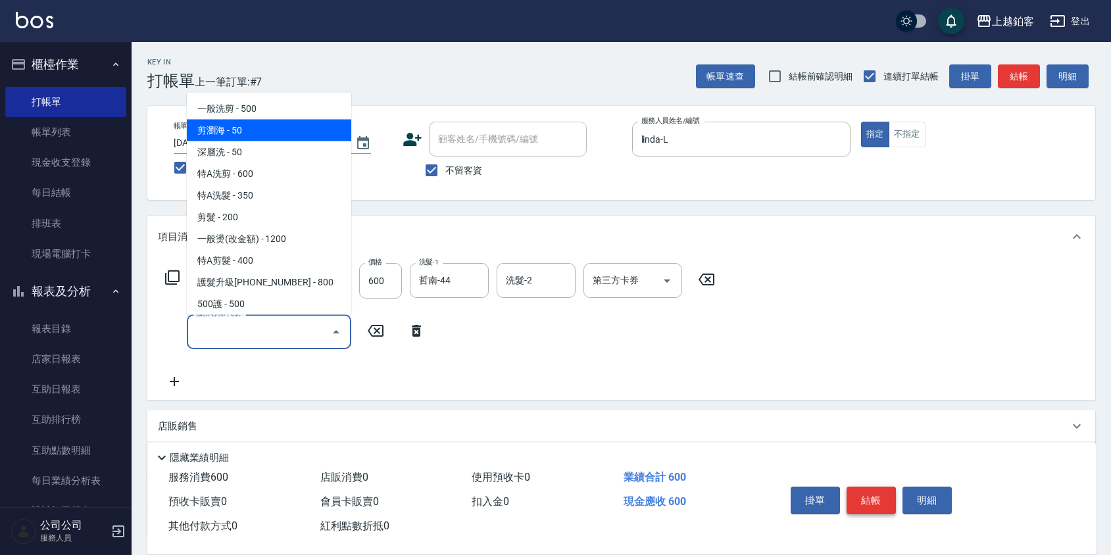
type input "剪瀏海(0050)"
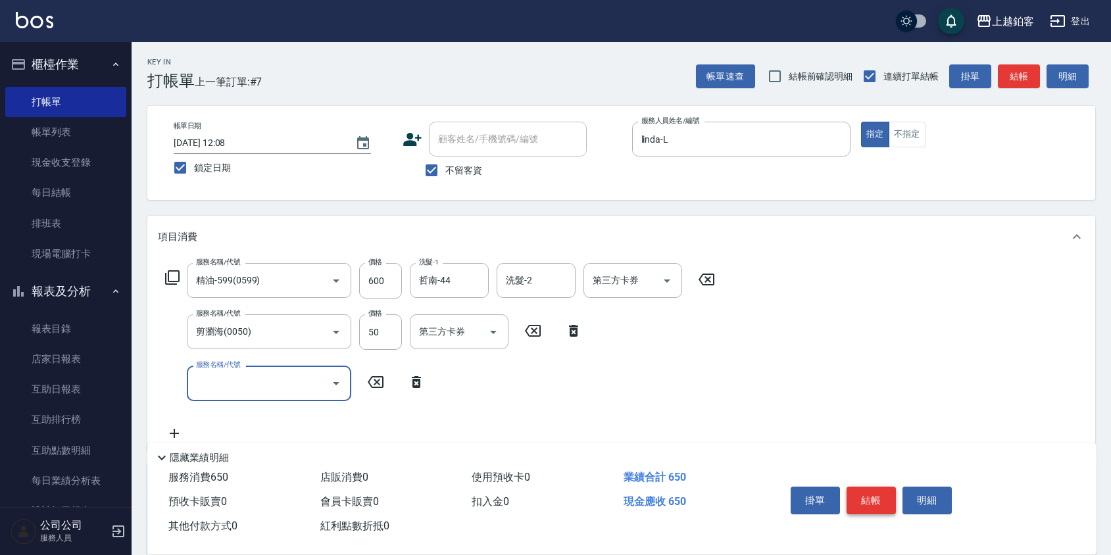
click at [868, 497] on button "結帳" at bounding box center [870, 501] width 49 height 28
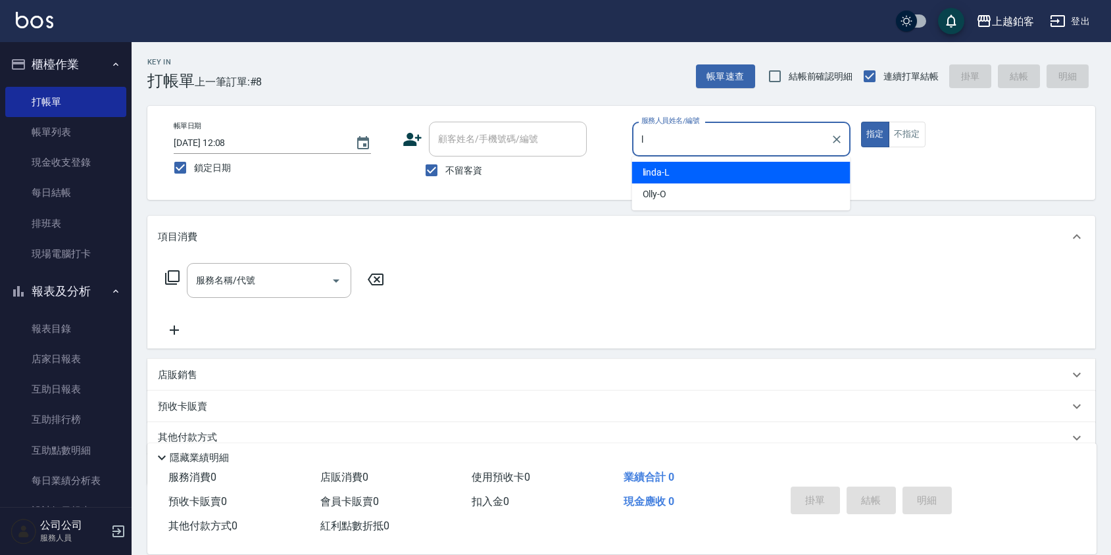
type input "linda-L"
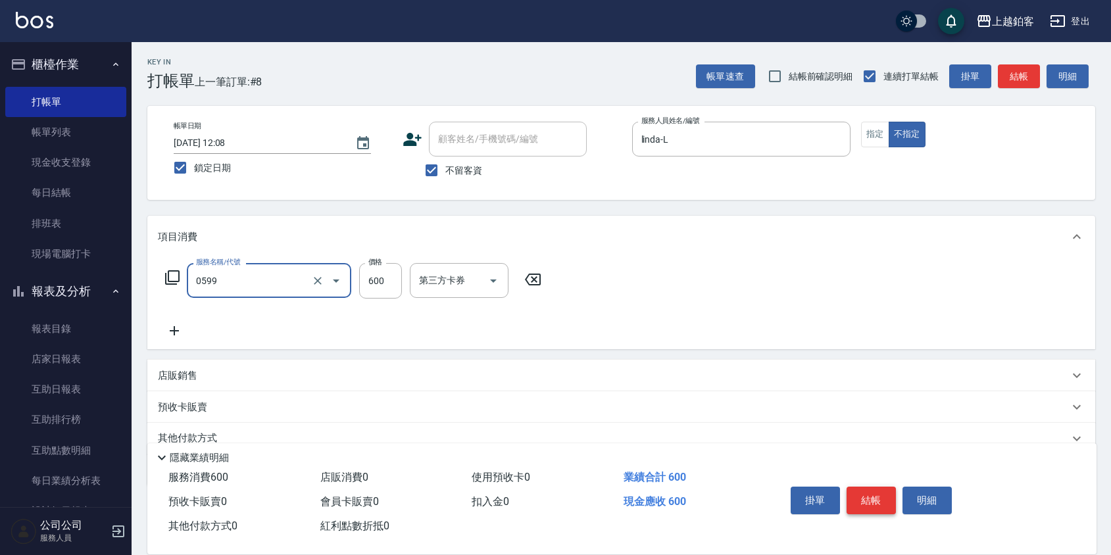
type input "精油-599(0599)"
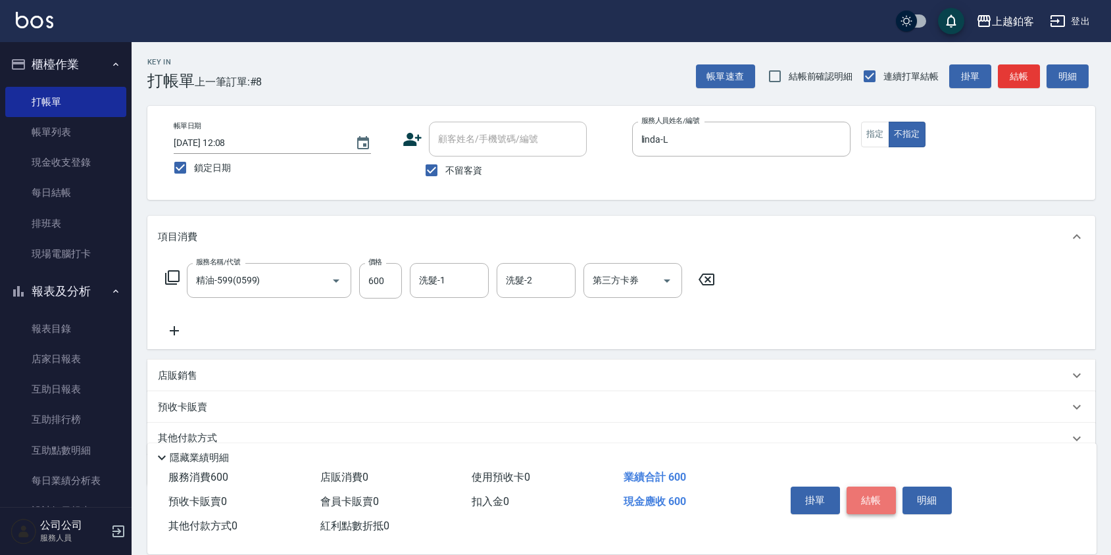
click at [865, 490] on button "結帳" at bounding box center [870, 501] width 49 height 28
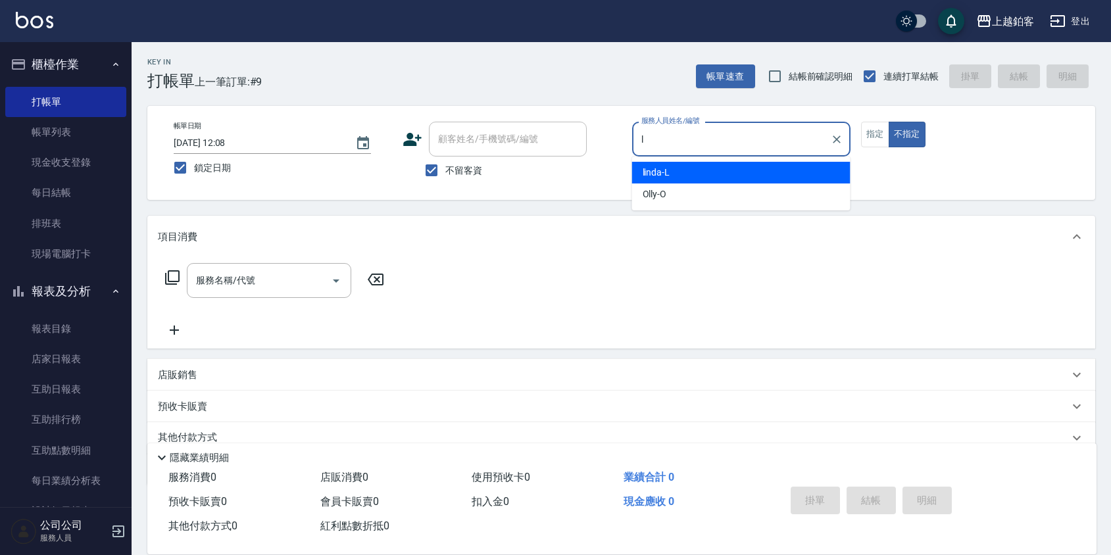
type input "linda-L"
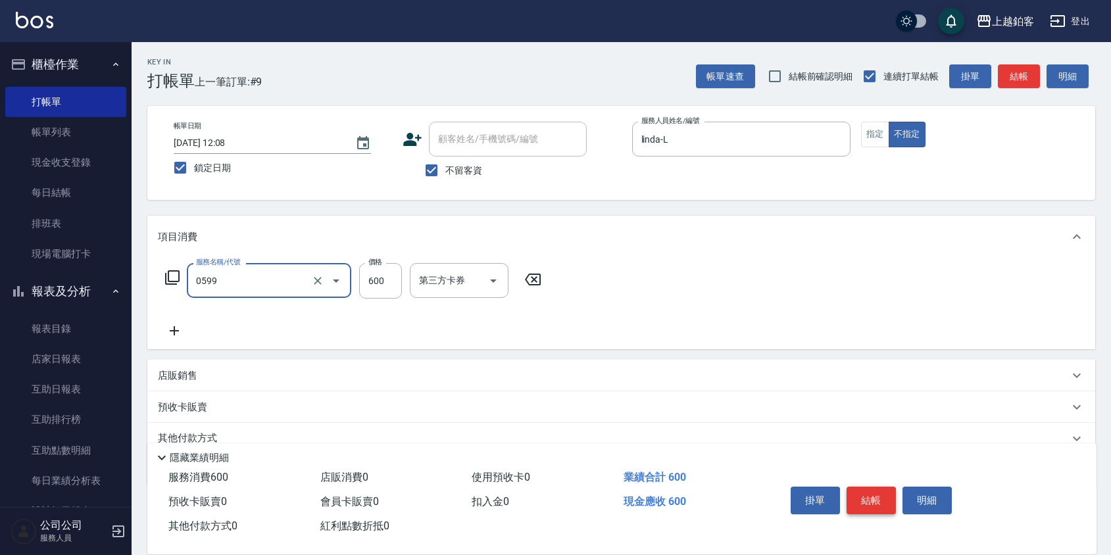
type input "精油-599(0599)"
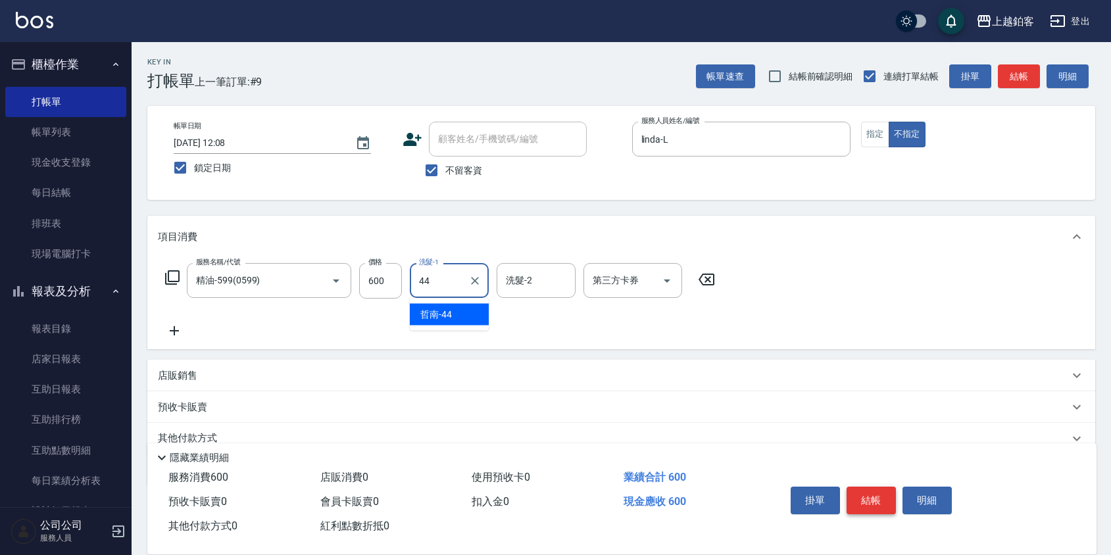
type input "哲南-44"
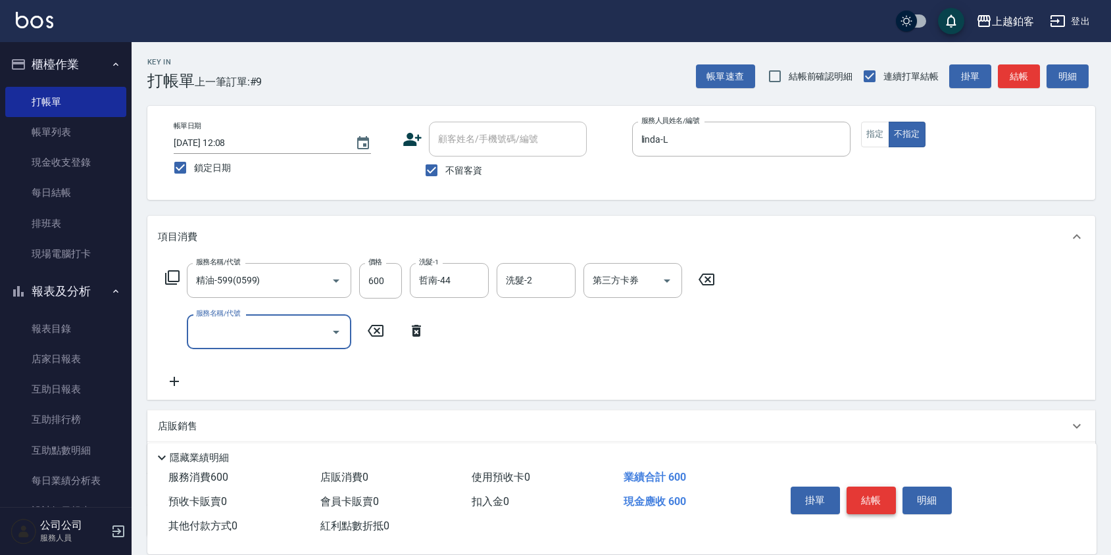
click at [862, 493] on button "結帳" at bounding box center [870, 501] width 49 height 28
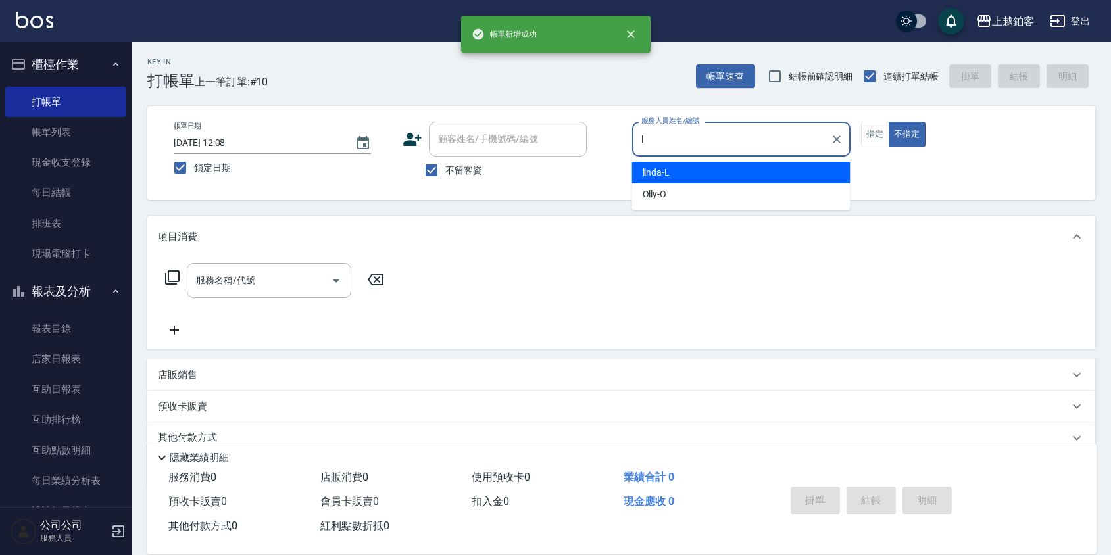
type input "linda-L"
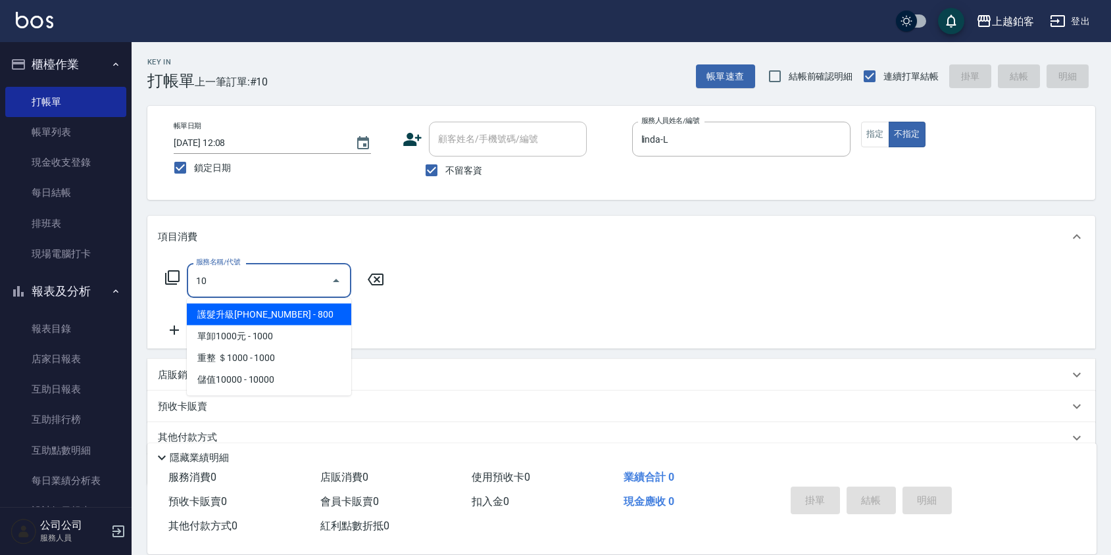
type input "1"
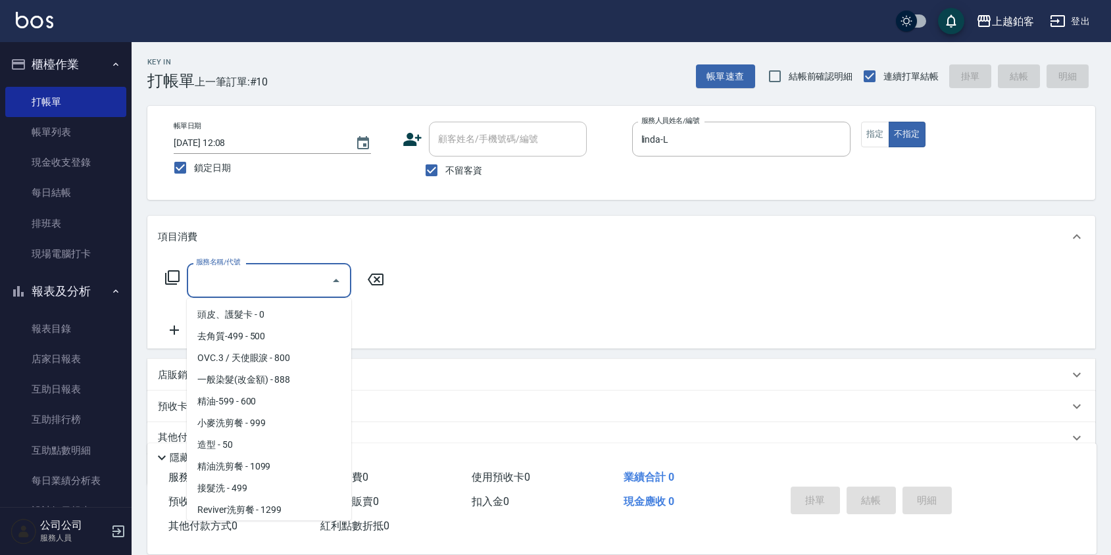
scroll to position [260, 0]
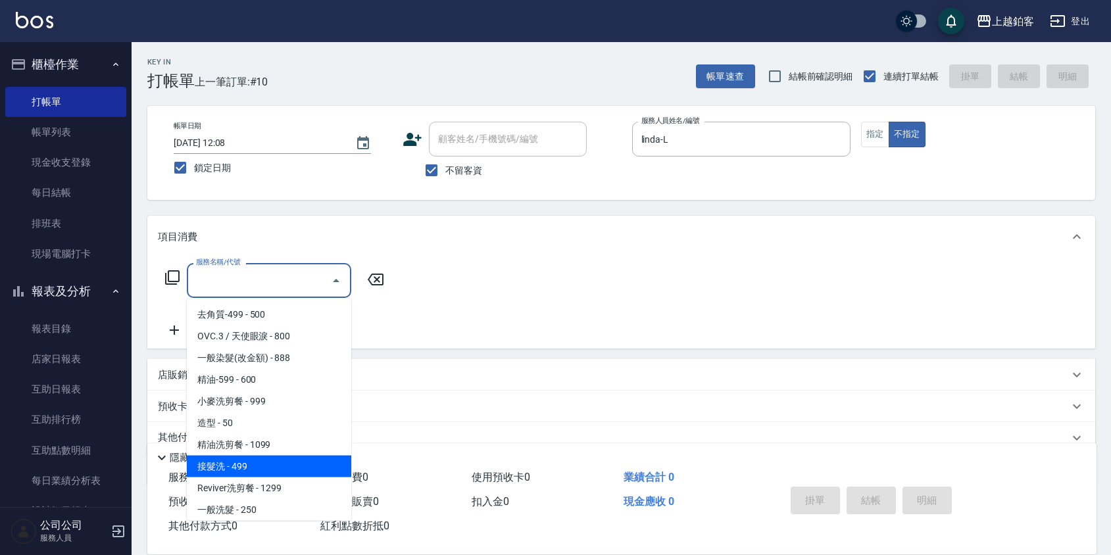
type input "接髮洗(1110)"
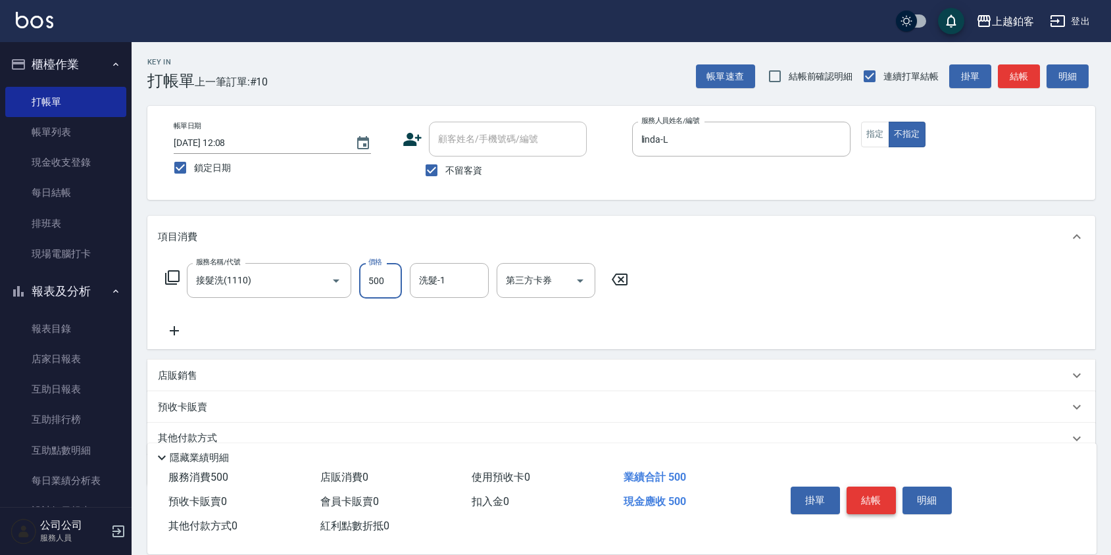
type input "500"
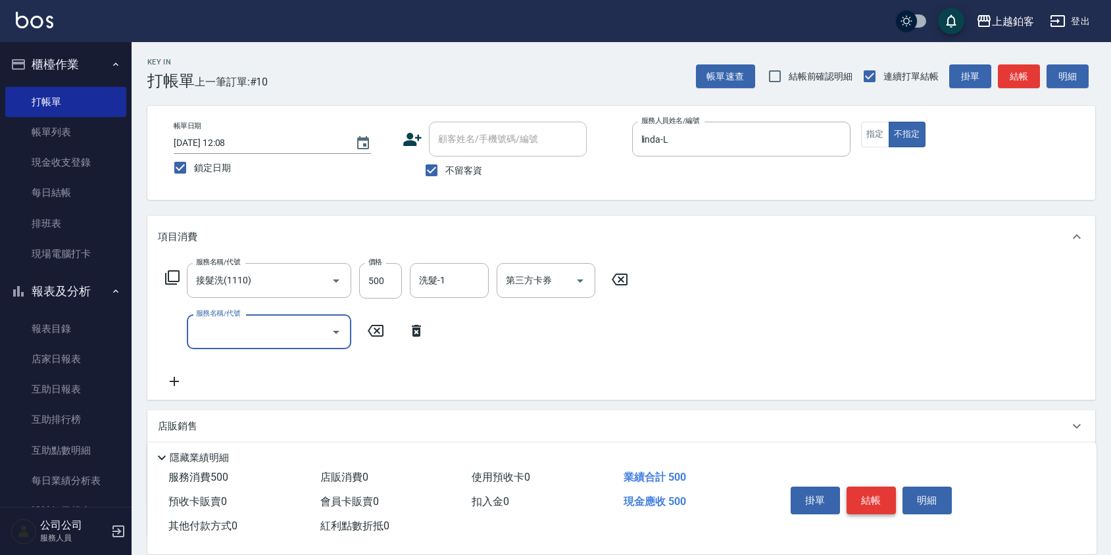
click at [864, 495] on button "結帳" at bounding box center [870, 501] width 49 height 28
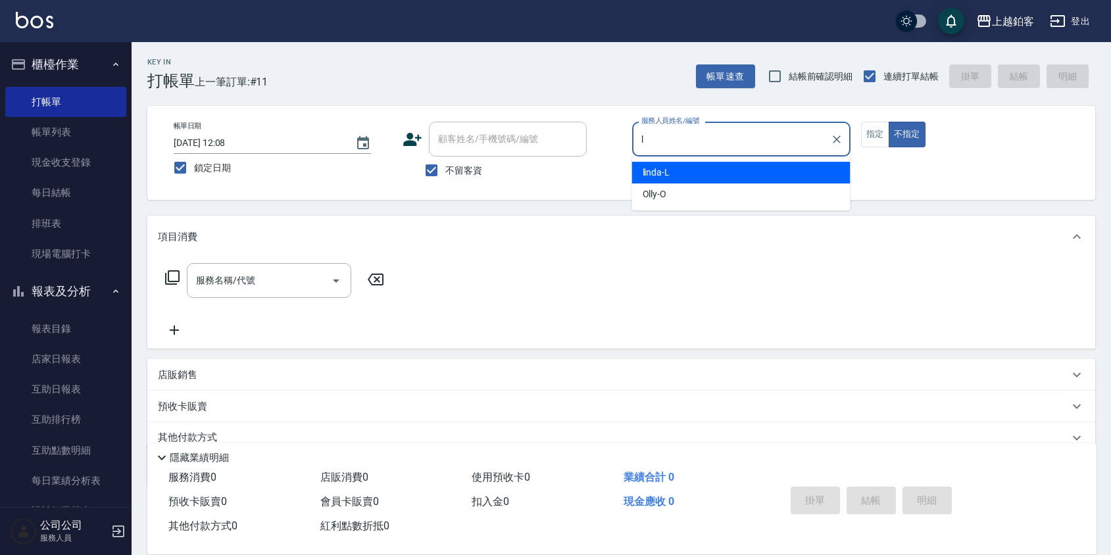
type input "linda-L"
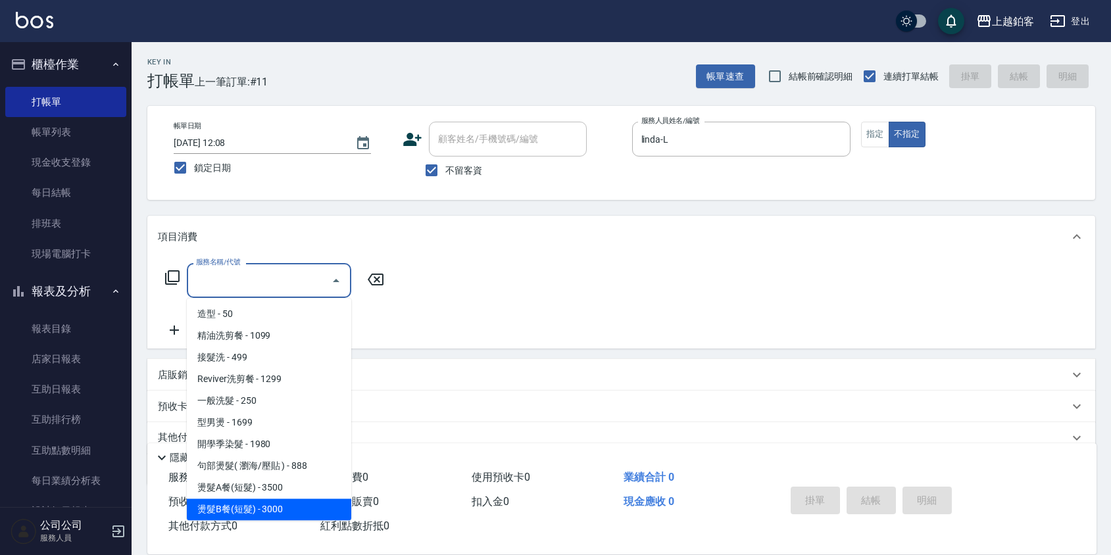
scroll to position [391, 0]
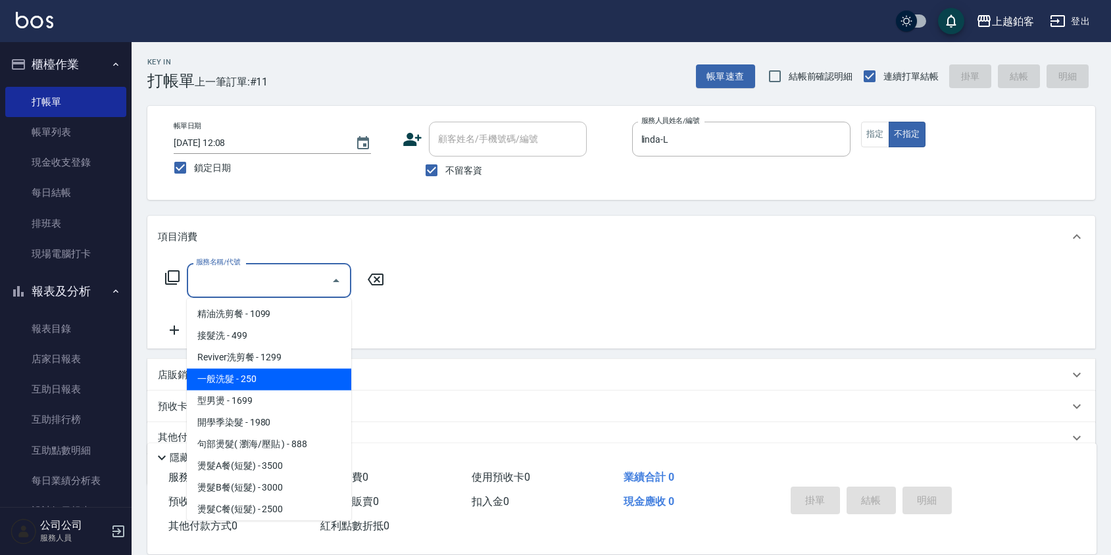
type input "一般洗髮(1300)"
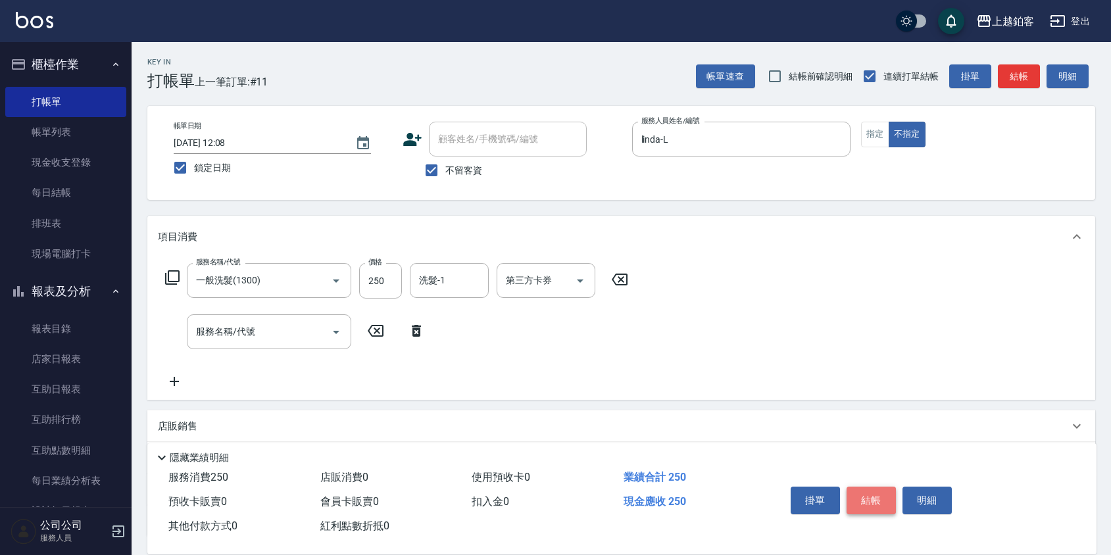
click at [866, 500] on button "結帳" at bounding box center [870, 501] width 49 height 28
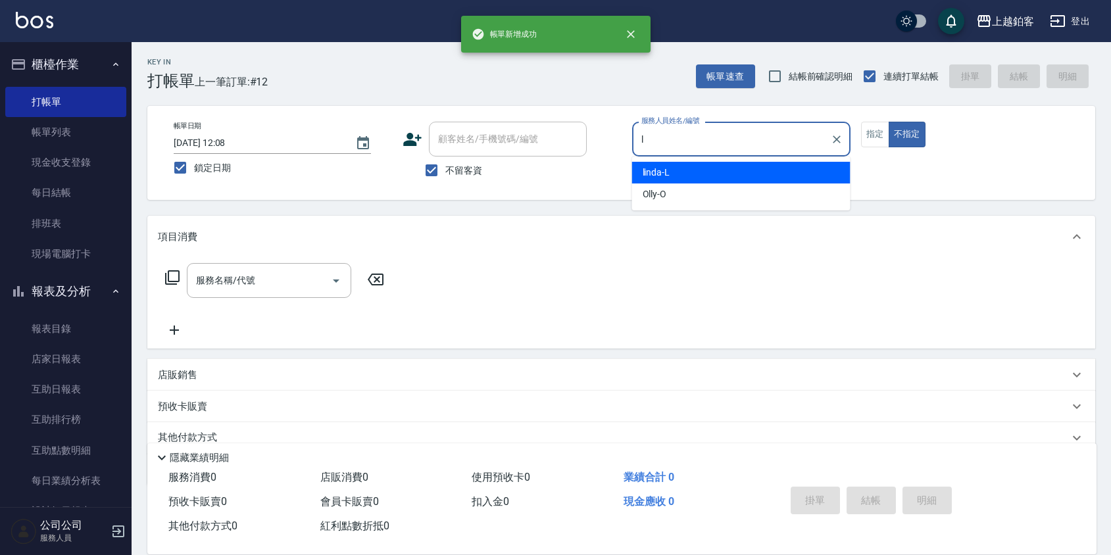
type input "linda-L"
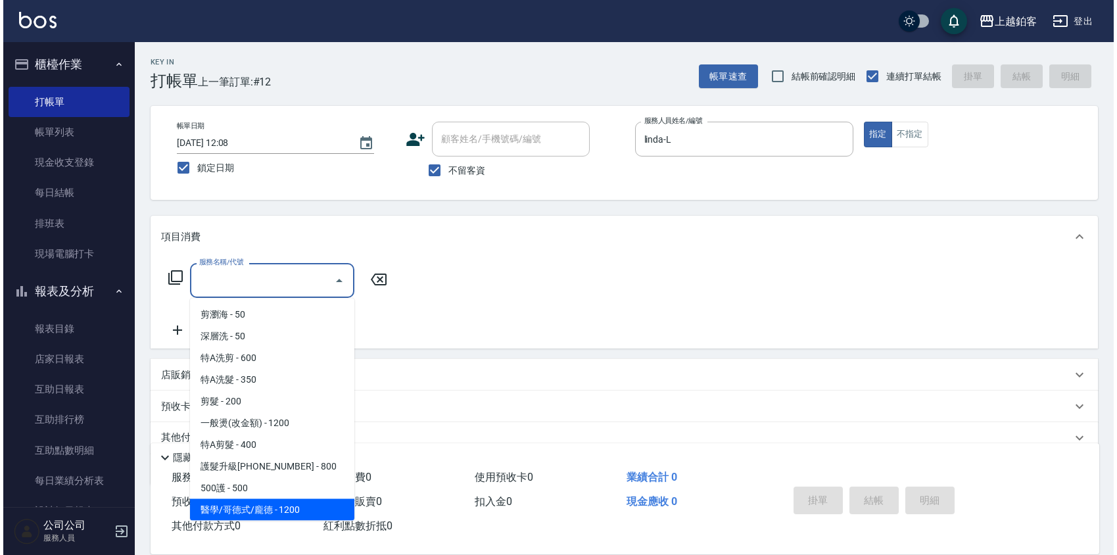
scroll to position [43, 0]
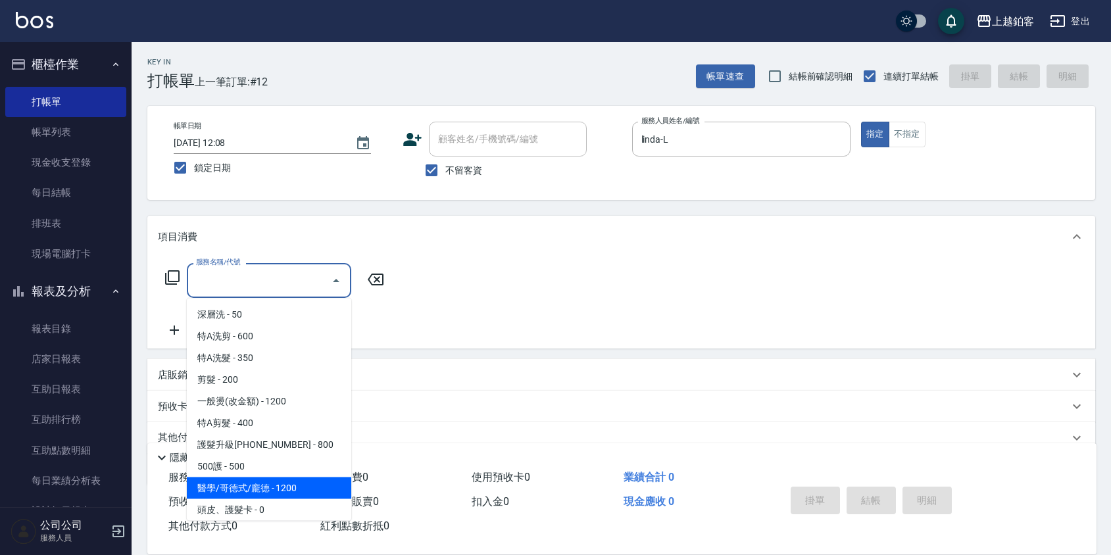
type input "醫學/哥德式/龐德(417)"
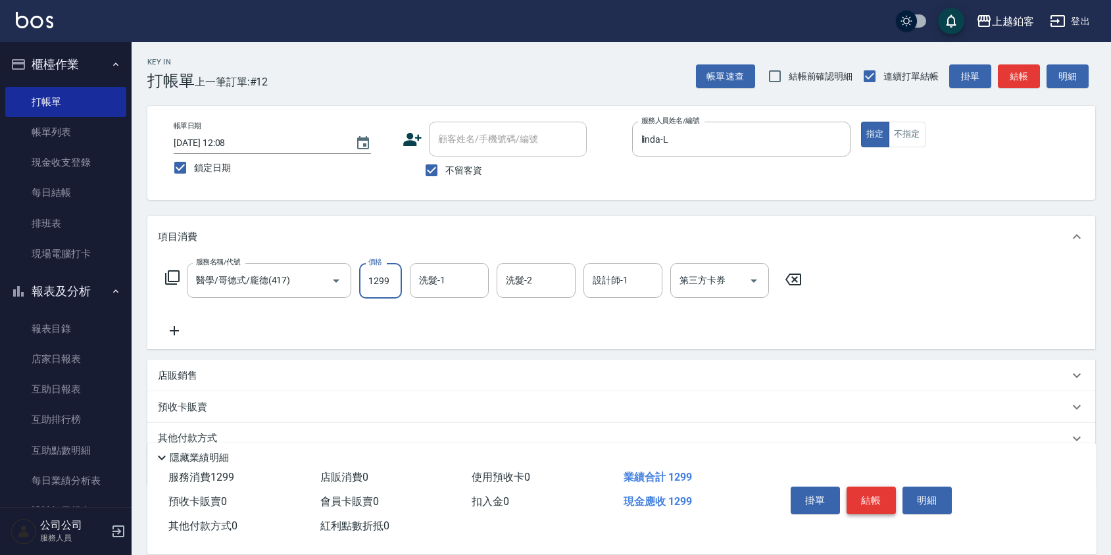
type input "1299"
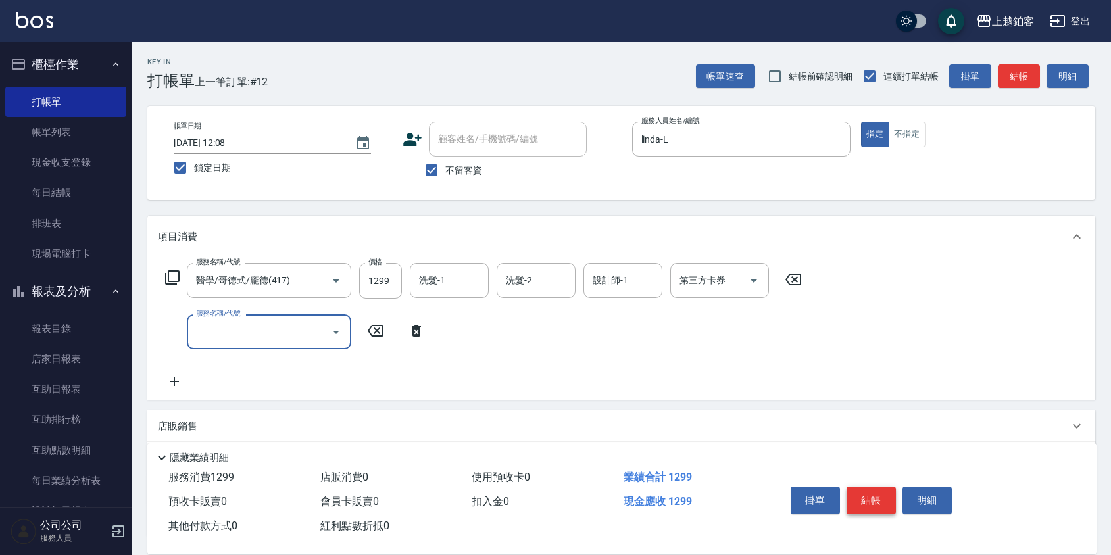
click at [866, 495] on button "結帳" at bounding box center [870, 501] width 49 height 28
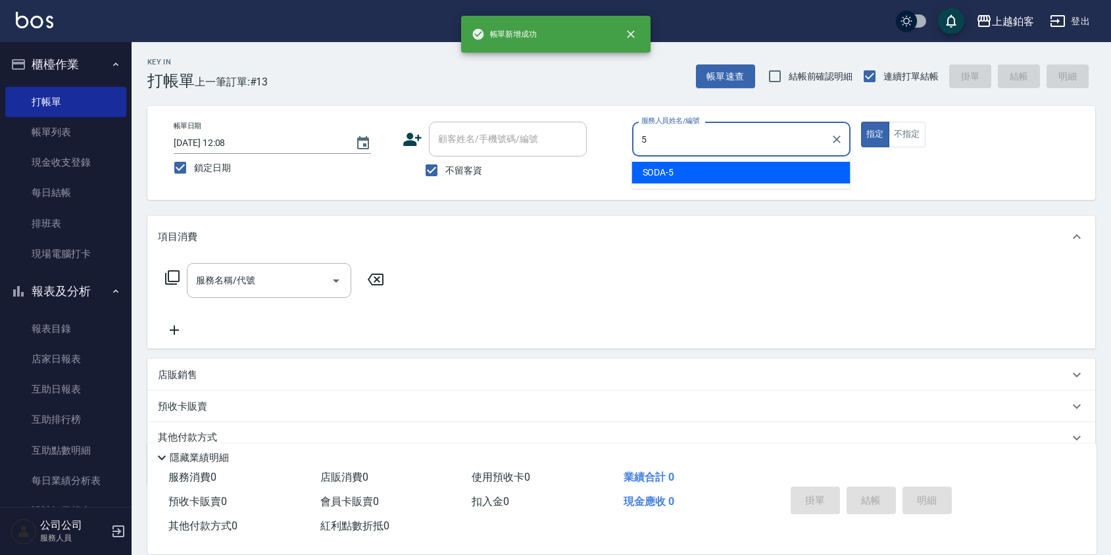
type input "SODA-5"
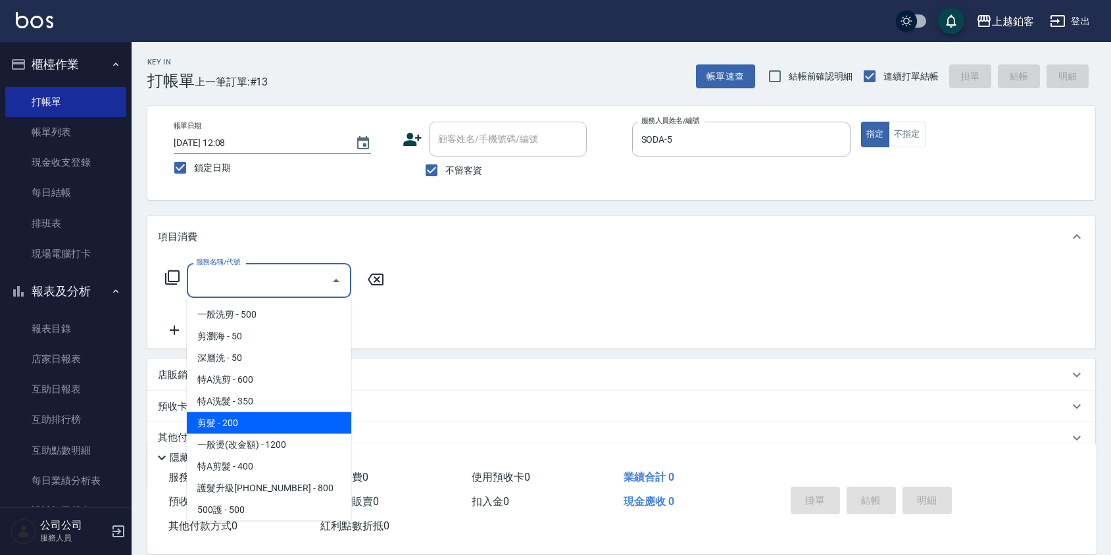
type input "剪髮(200)"
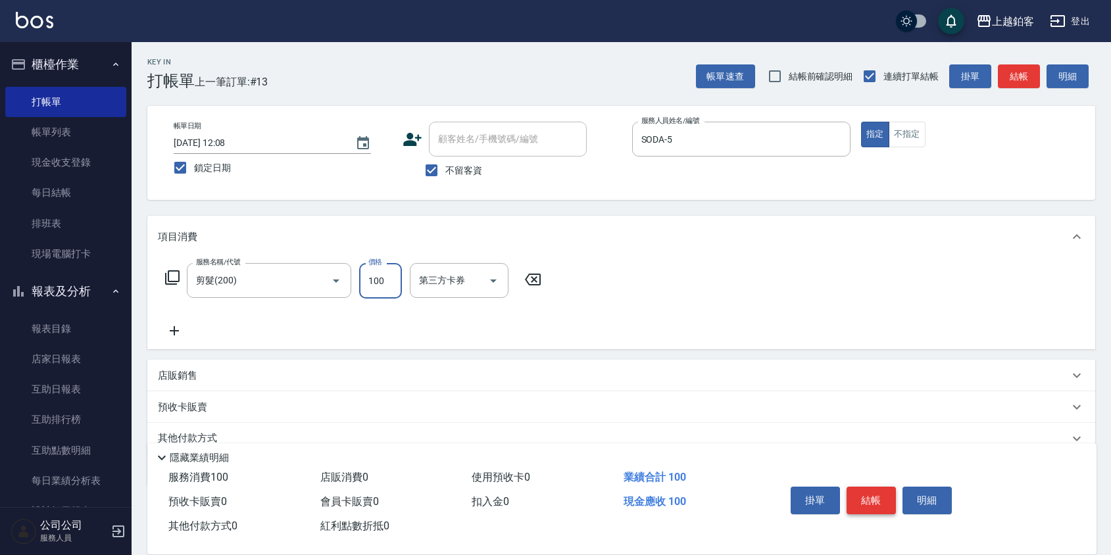
type input "100"
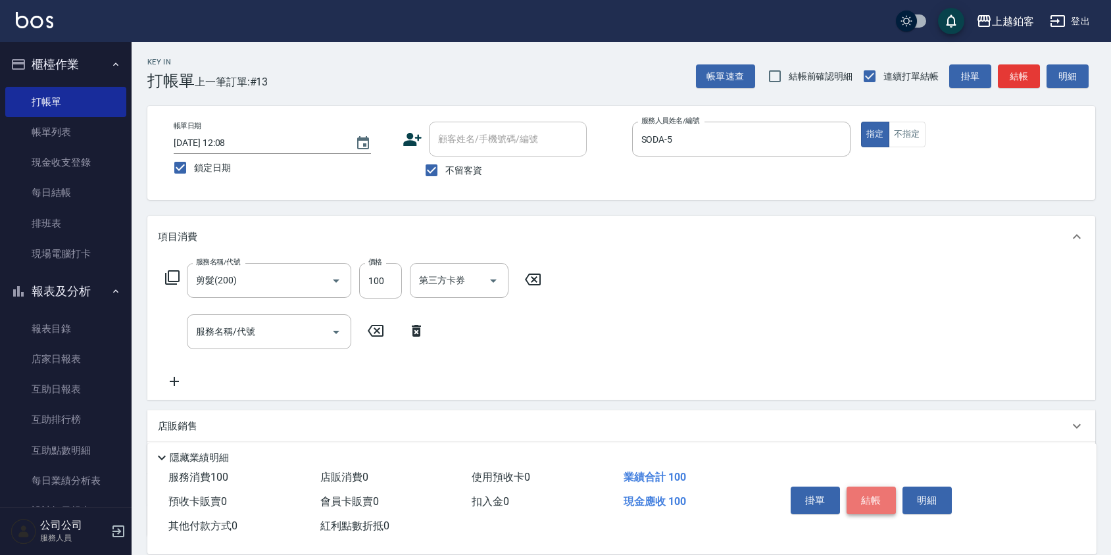
click at [869, 493] on button "結帳" at bounding box center [870, 501] width 49 height 28
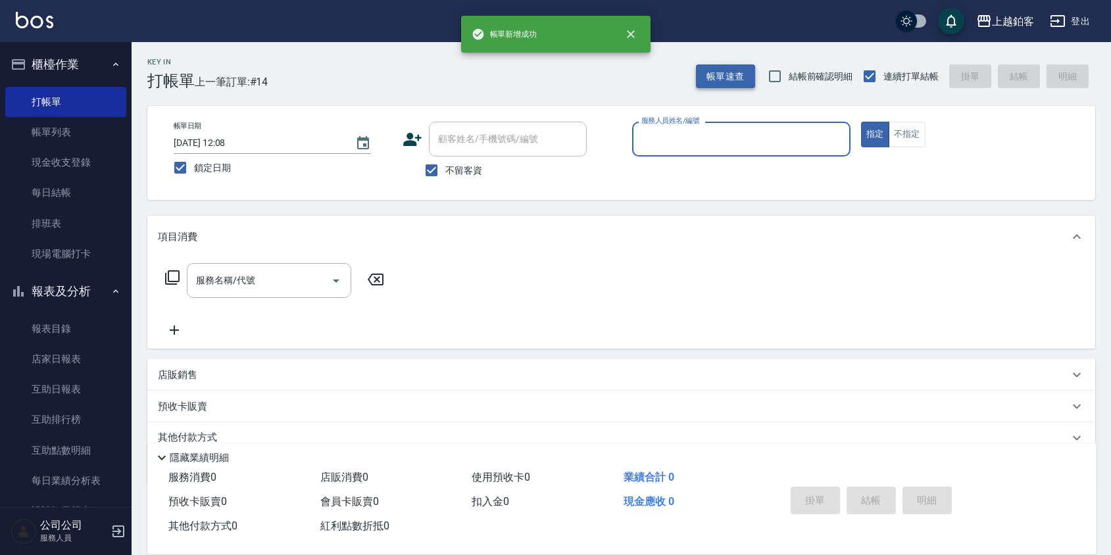
click at [735, 75] on button "帳單速查" at bounding box center [725, 76] width 59 height 24
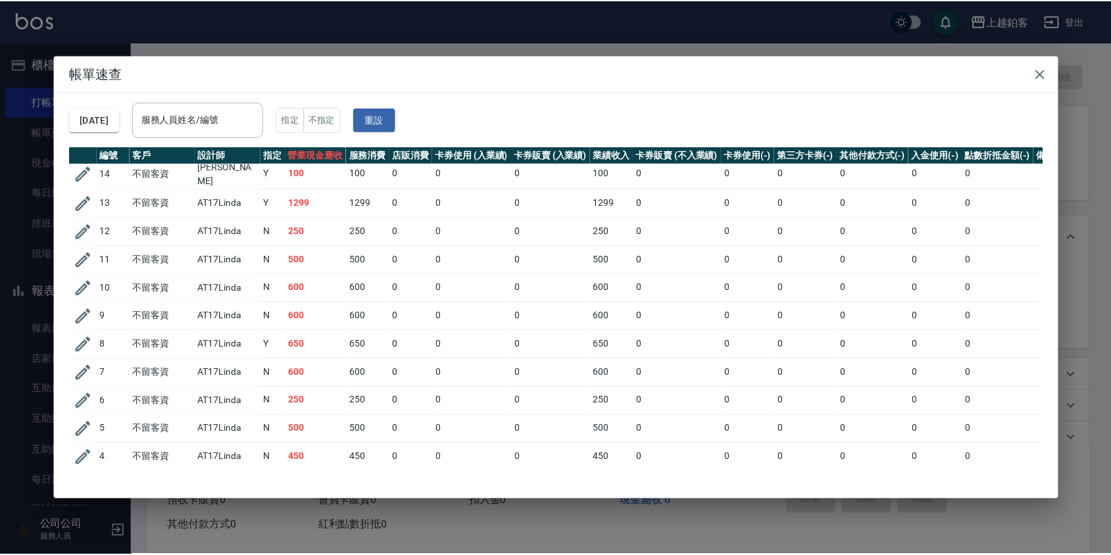
scroll to position [0, 0]
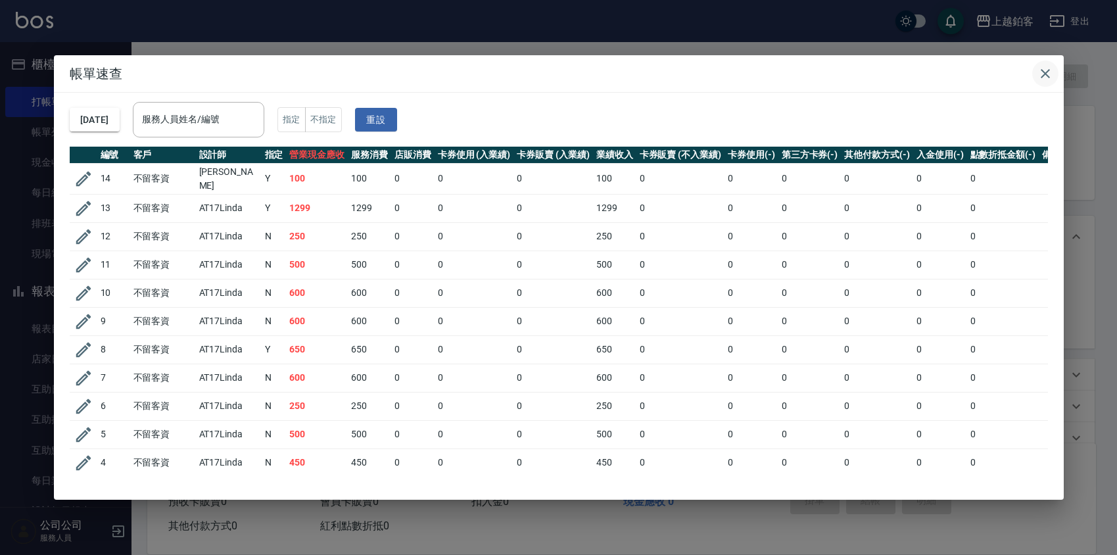
click at [1044, 76] on icon "button" at bounding box center [1046, 74] width 16 height 16
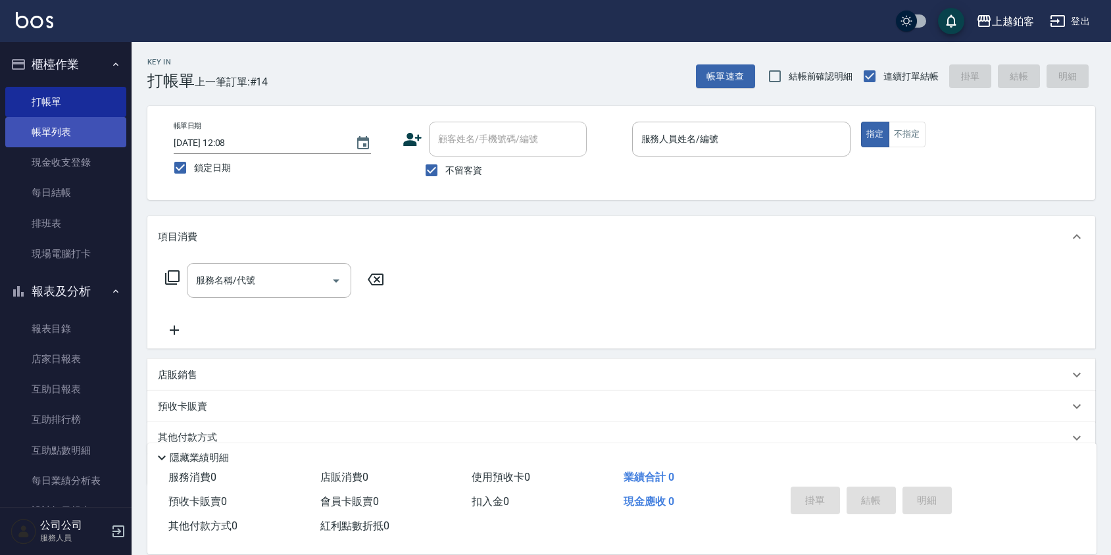
click at [93, 140] on link "帳單列表" at bounding box center [65, 132] width 121 height 30
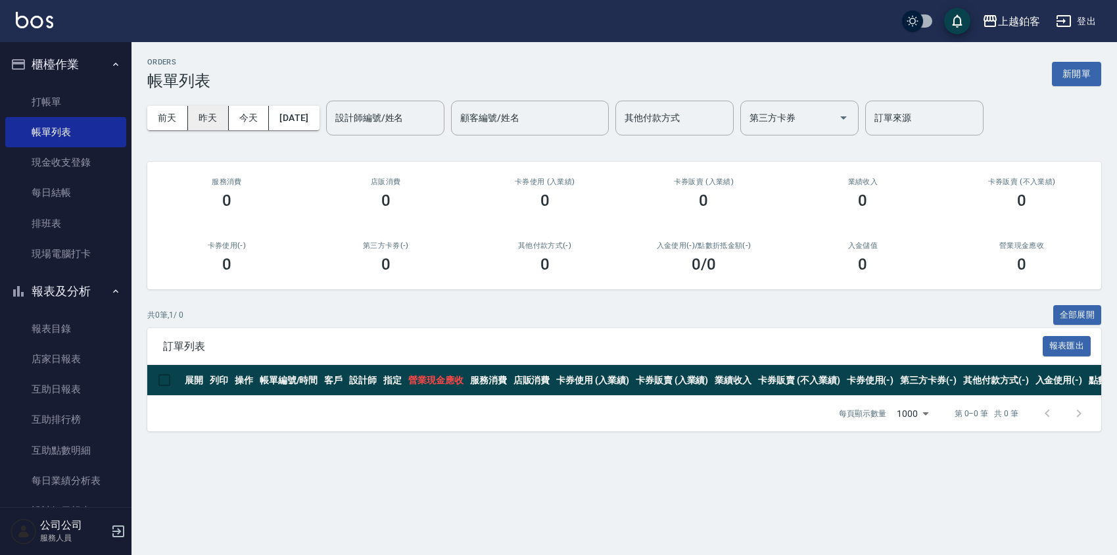
drag, startPoint x: 203, startPoint y: 118, endPoint x: 225, endPoint y: 129, distance: 25.0
click at [203, 118] on button "昨天" at bounding box center [208, 118] width 41 height 24
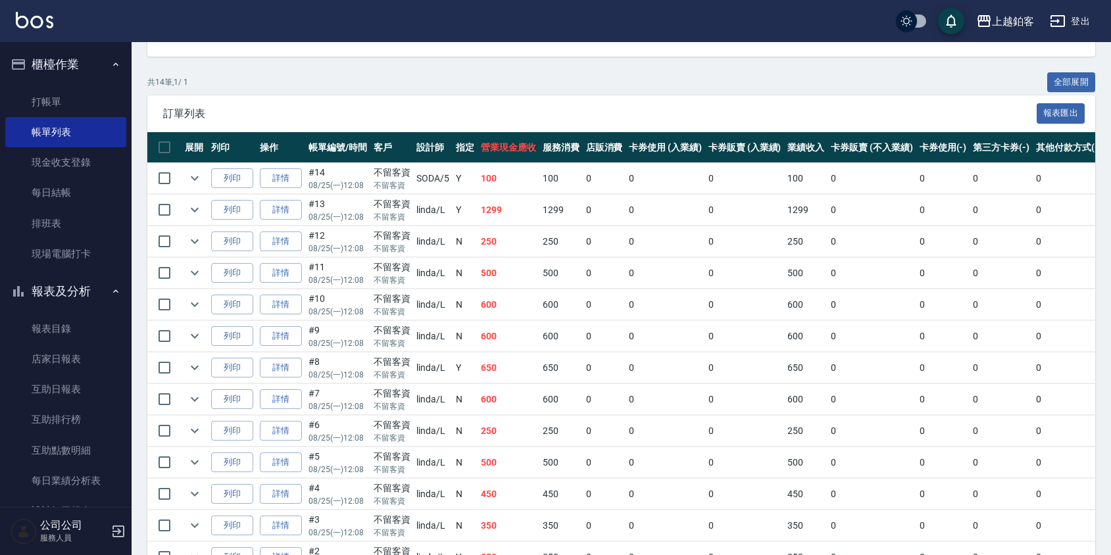
scroll to position [345, 0]
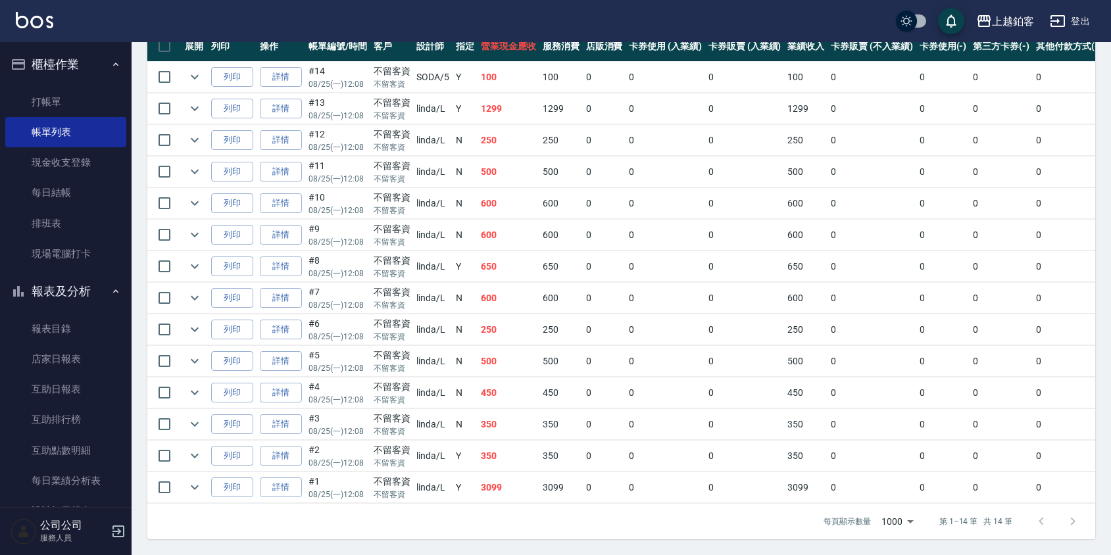
drag, startPoint x: 276, startPoint y: 349, endPoint x: 268, endPoint y: 345, distance: 9.4
click at [276, 351] on link "詳情" at bounding box center [281, 361] width 42 height 20
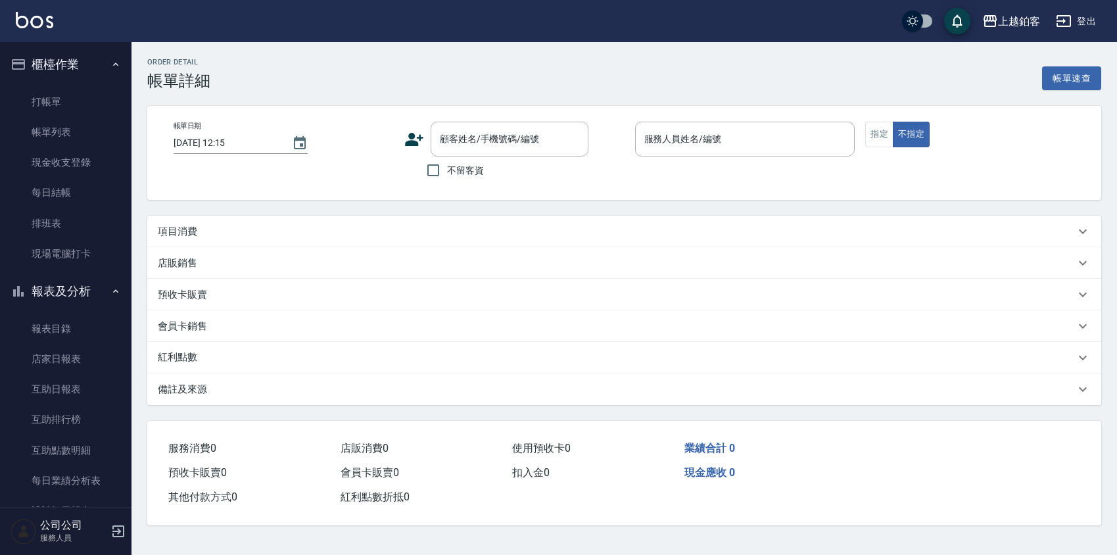
type input "[DATE] 12:08"
checkbox input "true"
type input "linda-L"
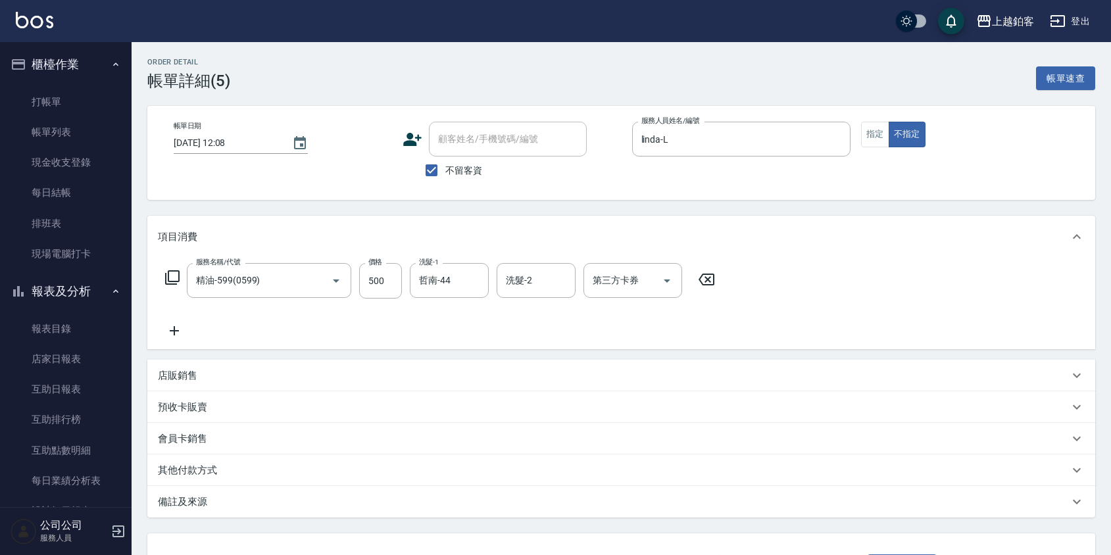
type input "精油-599(0599)"
click at [645, 293] on div "第三方卡券" at bounding box center [632, 280] width 99 height 35
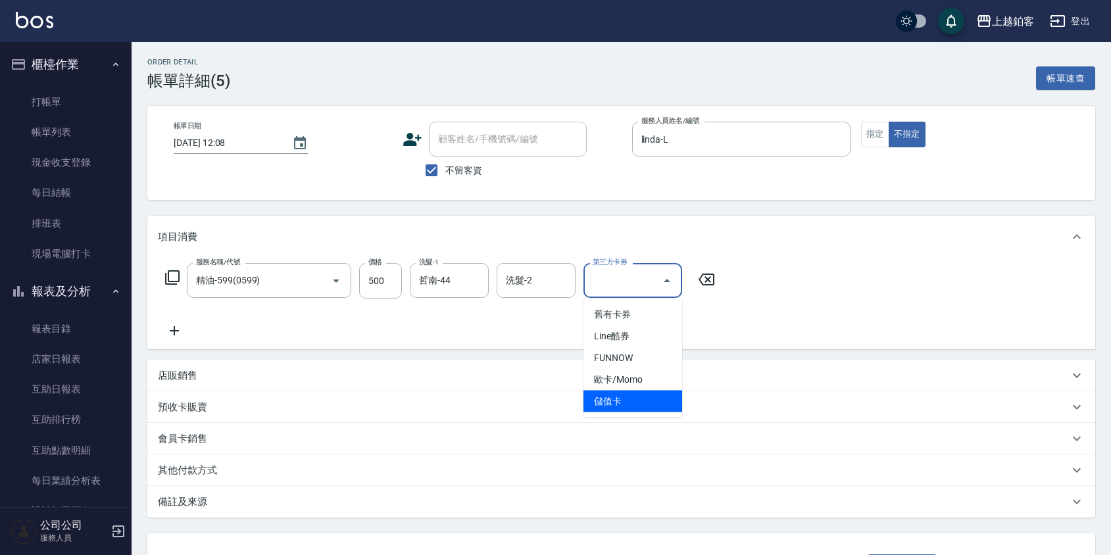
click at [641, 403] on span "儲值卡" at bounding box center [632, 402] width 99 height 22
type input "儲值卡"
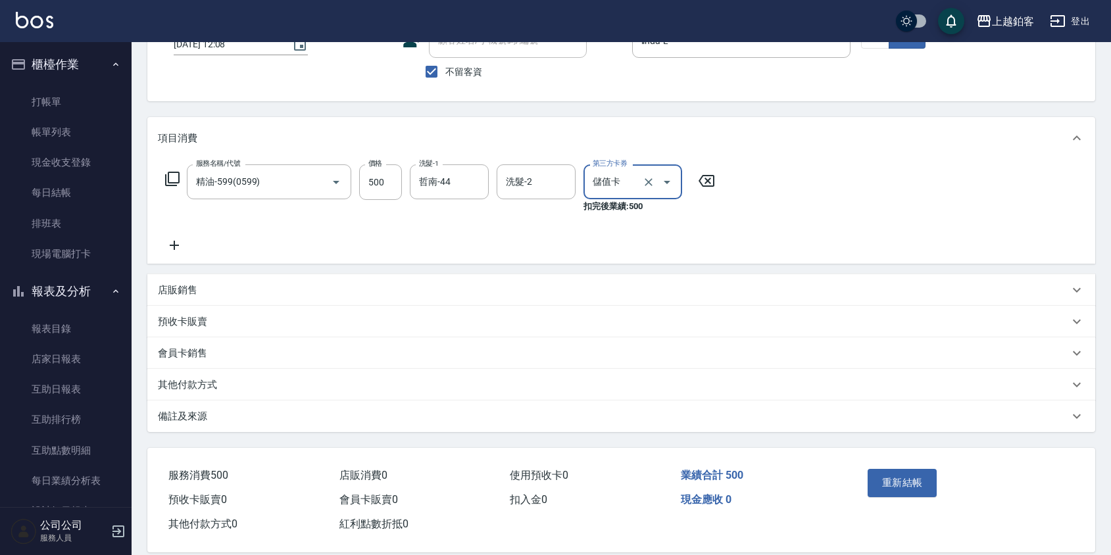
scroll to position [116, 0]
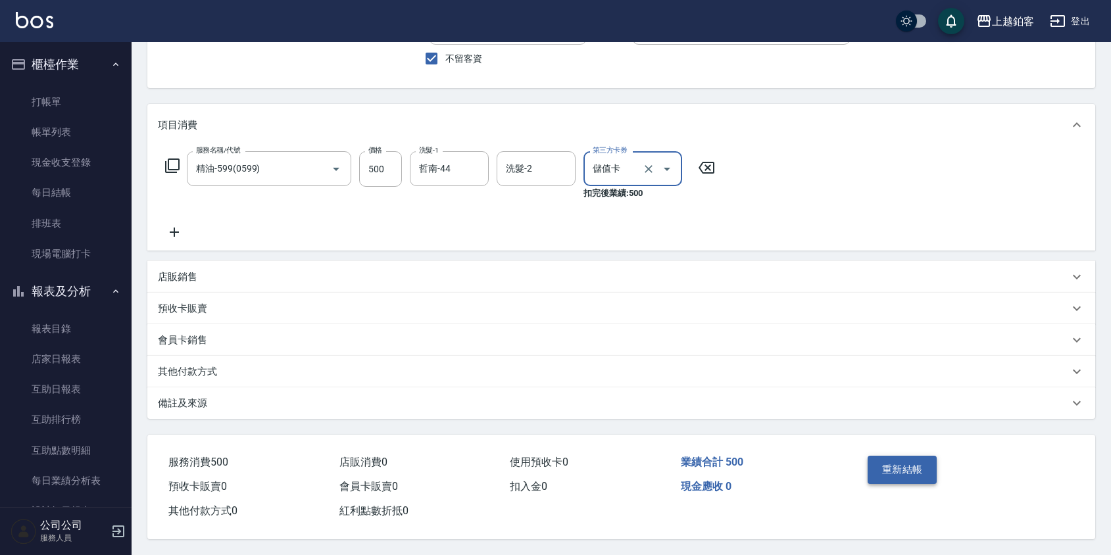
click at [898, 465] on button "重新結帳" at bounding box center [903, 470] width 70 height 28
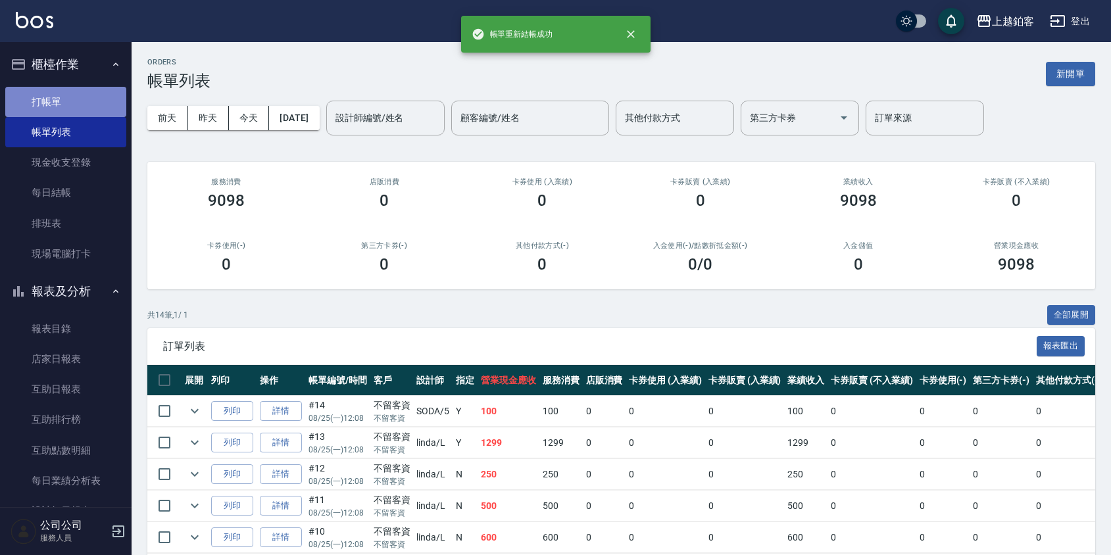
click at [67, 106] on link "打帳單" at bounding box center [65, 102] width 121 height 30
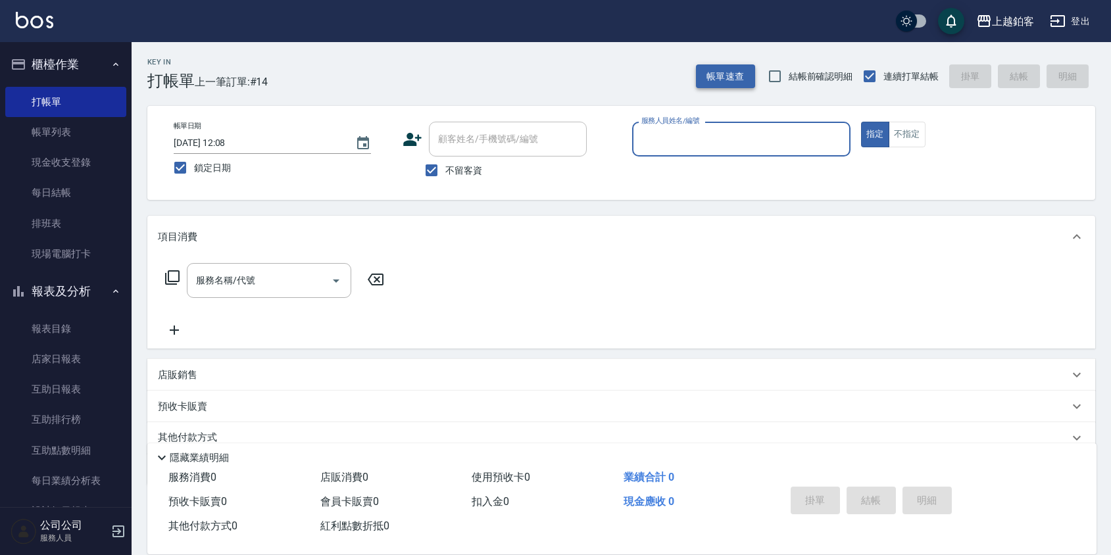
click at [729, 82] on button "帳單速查" at bounding box center [725, 76] width 59 height 24
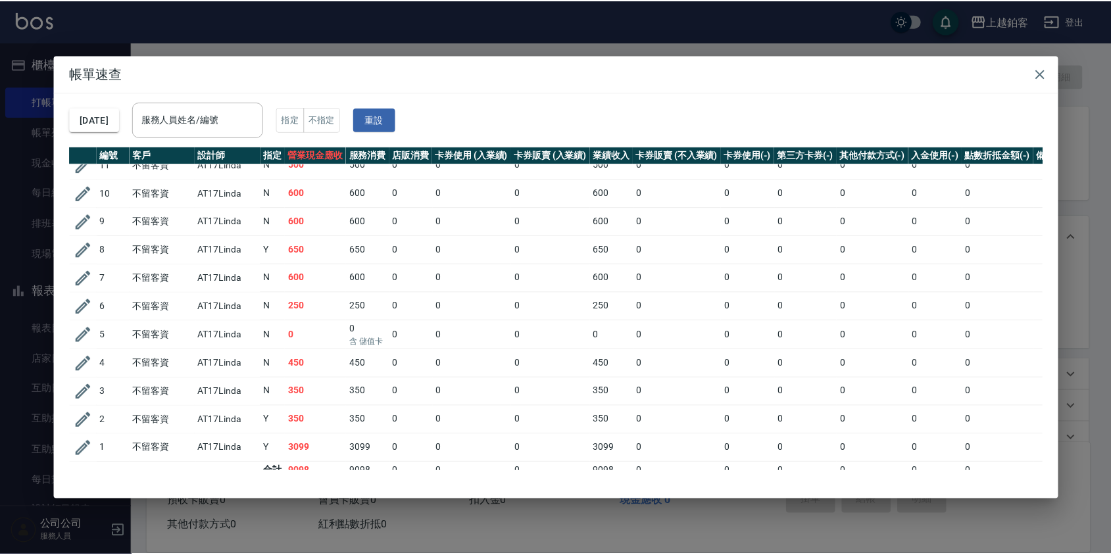
scroll to position [116, 0]
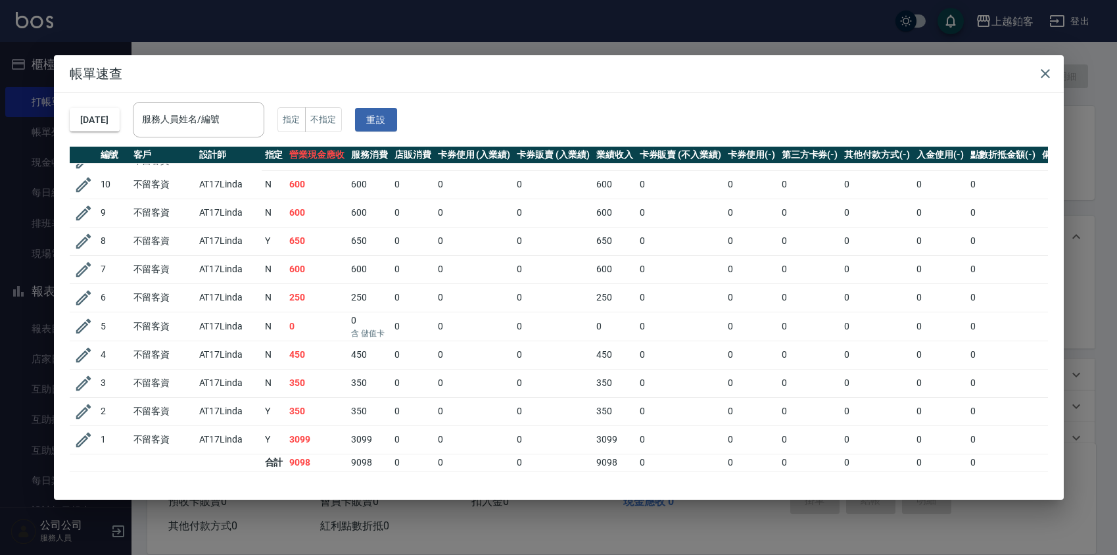
drag, startPoint x: 1052, startPoint y: 70, endPoint x: 985, endPoint y: 72, distance: 66.5
click at [1052, 69] on icon "button" at bounding box center [1046, 74] width 16 height 16
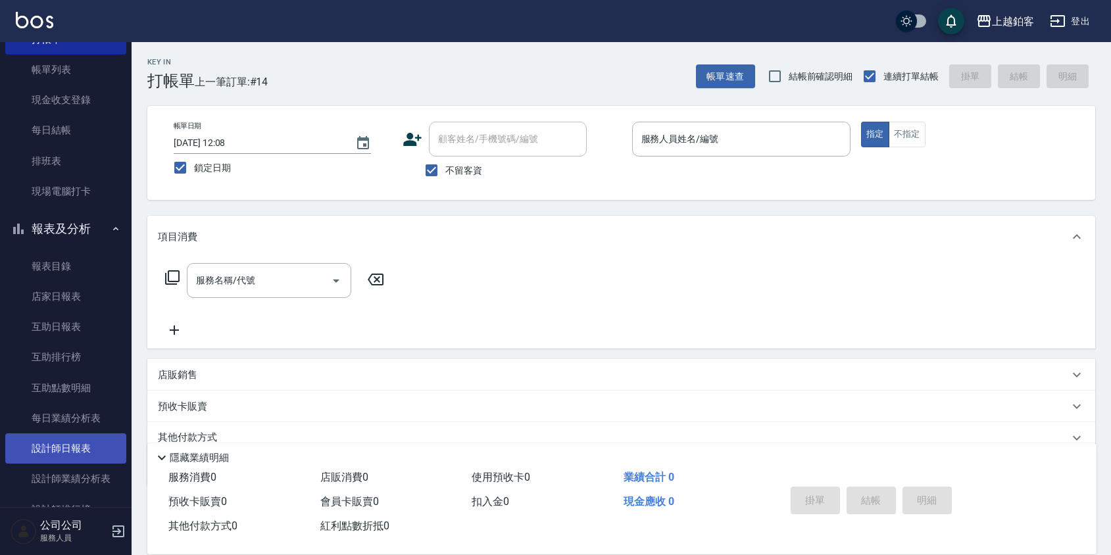
scroll to position [64, 0]
click at [74, 436] on link "設計師日報表" at bounding box center [65, 447] width 121 height 30
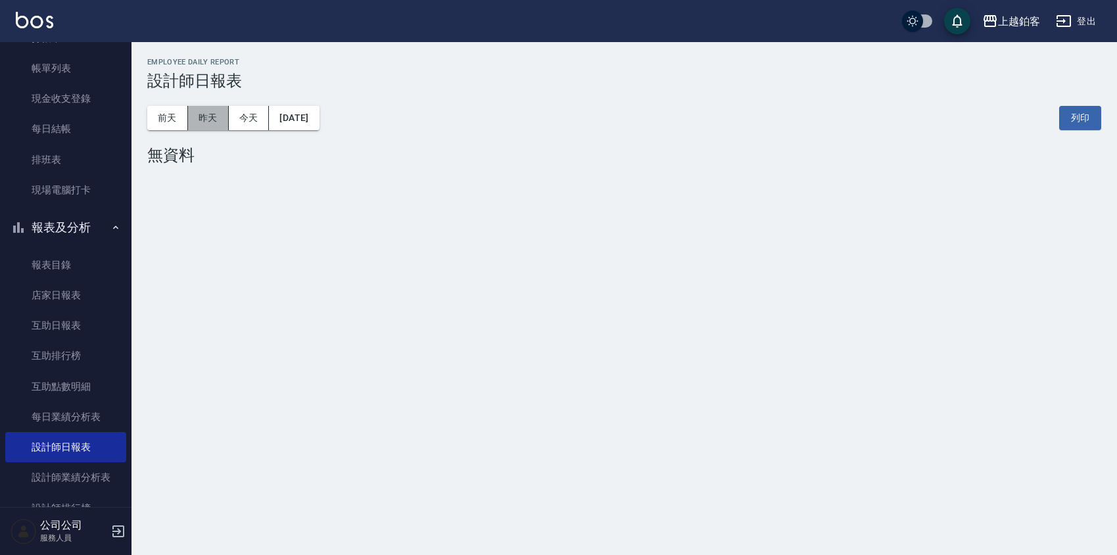
click at [204, 126] on button "昨天" at bounding box center [208, 118] width 41 height 24
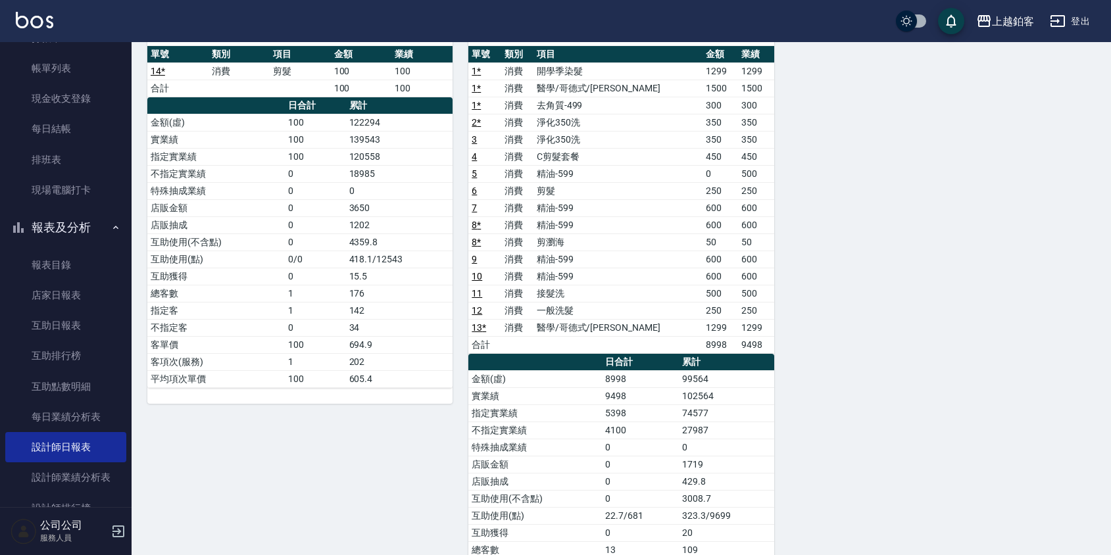
scroll to position [134, 0]
